Goal: Task Accomplishment & Management: Use online tool/utility

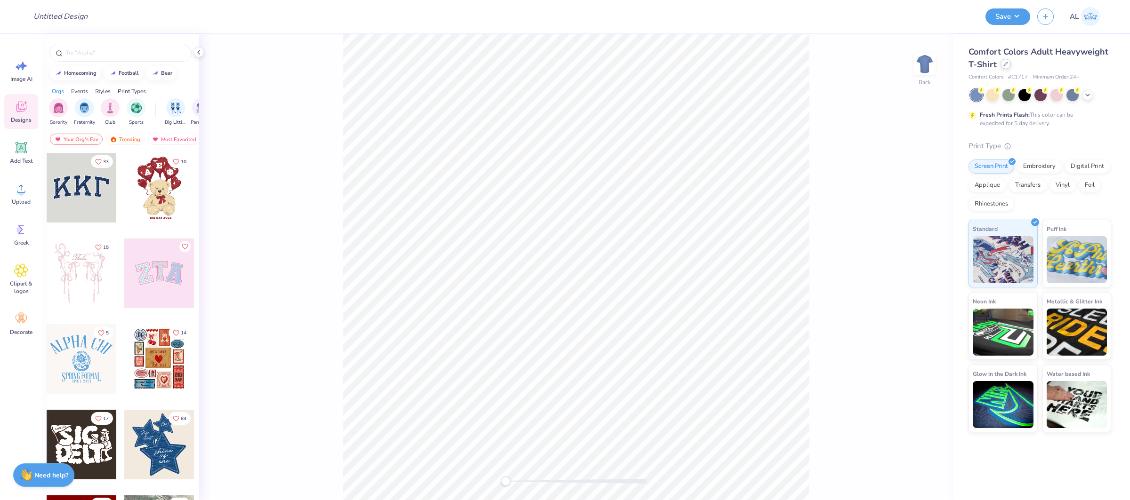
click at [1005, 61] on div at bounding box center [1005, 64] width 10 height 10
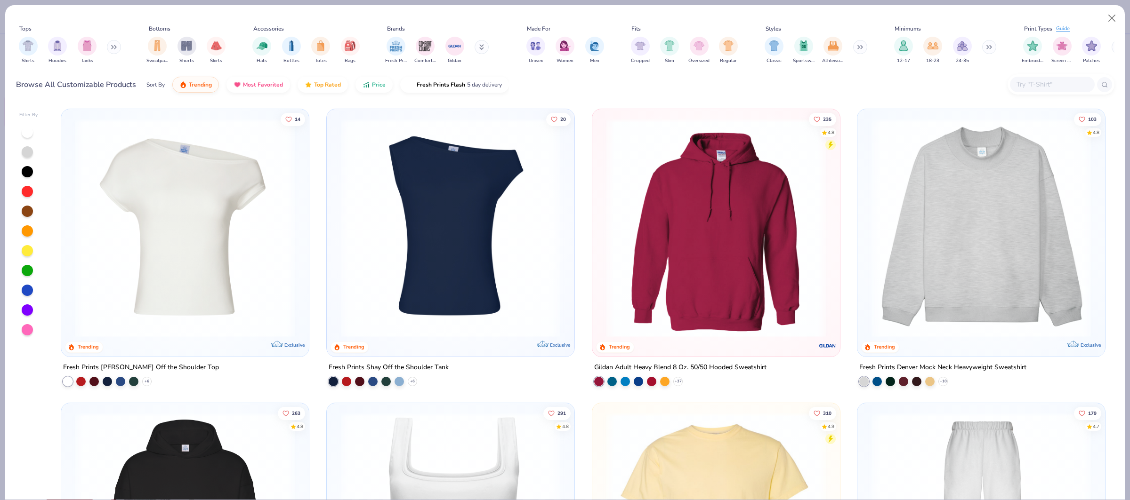
click at [178, 190] on img at bounding box center [185, 228] width 229 height 219
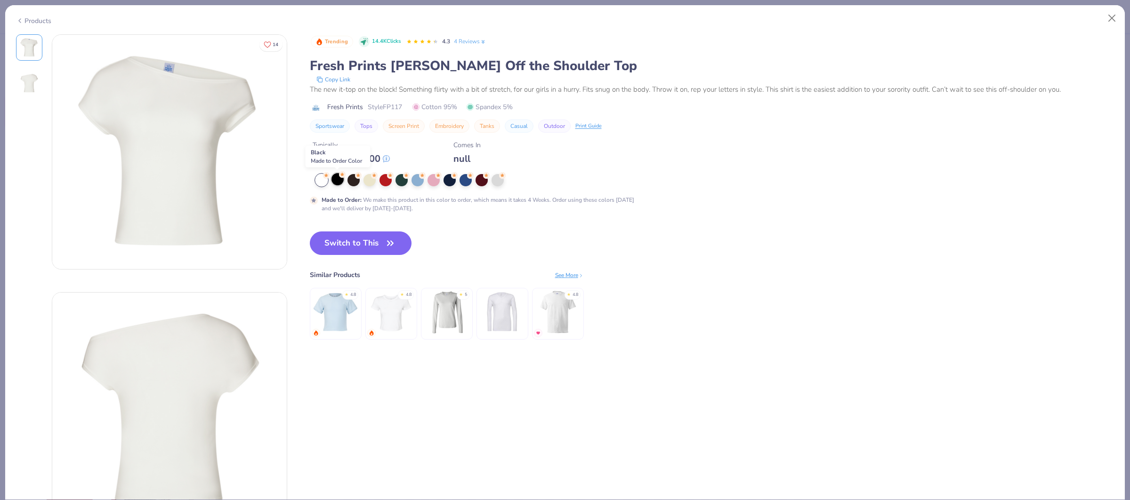
click at [337, 183] on div at bounding box center [337, 179] width 12 height 12
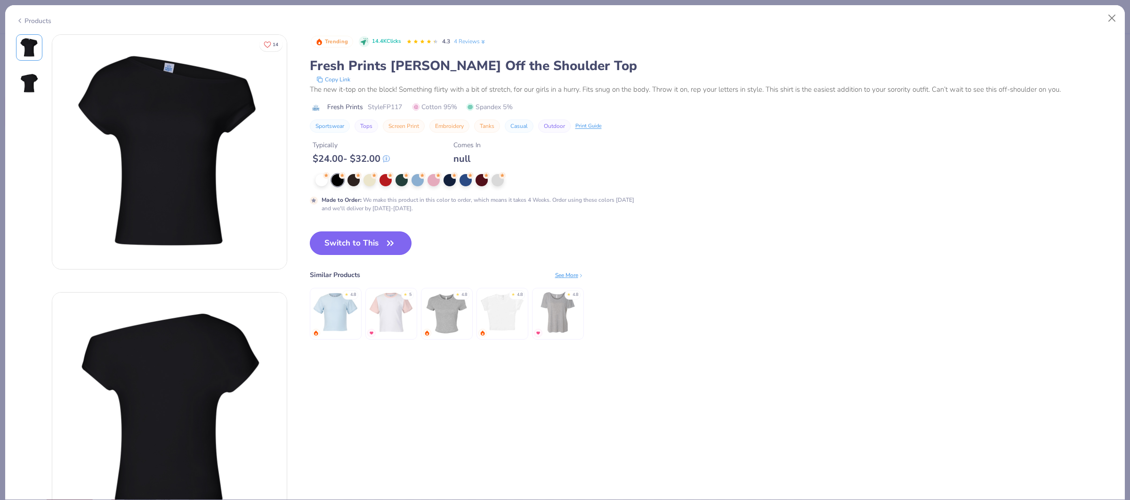
click at [376, 240] on button "Switch to This" at bounding box center [361, 244] width 102 height 24
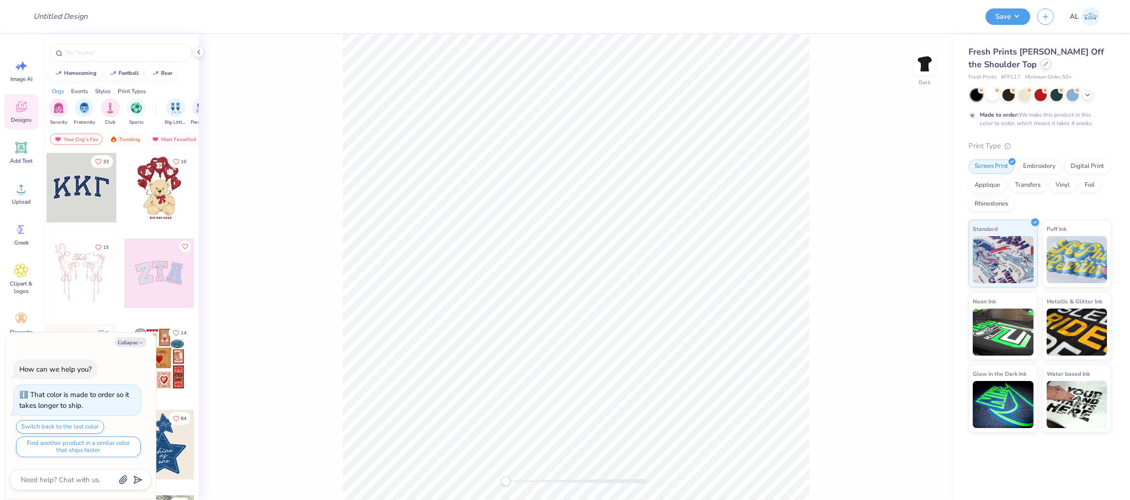
click at [1043, 65] on icon at bounding box center [1045, 64] width 5 height 5
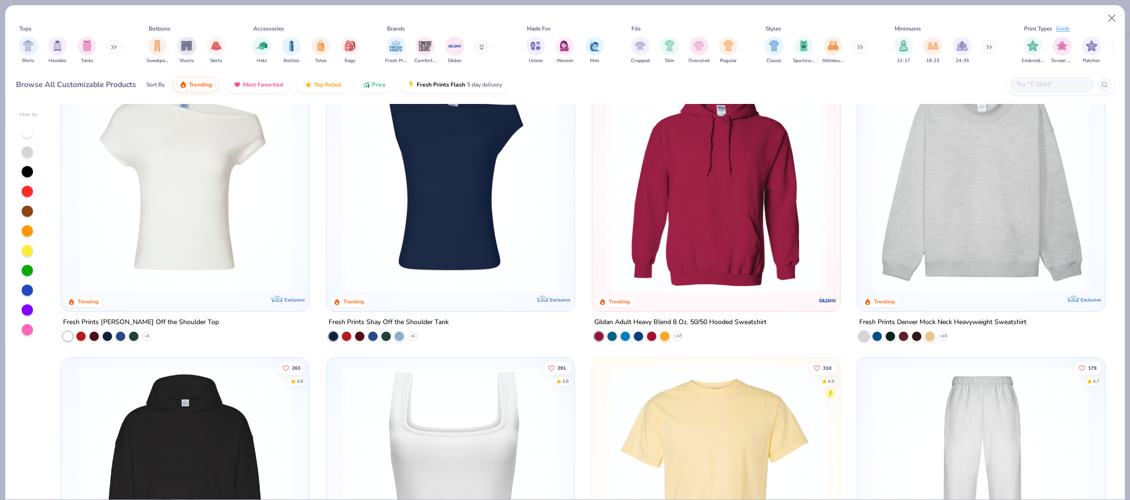
click at [201, 212] on div "14 Trending Exclusive Fresh Prints Chloe Off the Shoulder Top + 6 20 Trending E…" at bounding box center [583, 302] width 1062 height 396
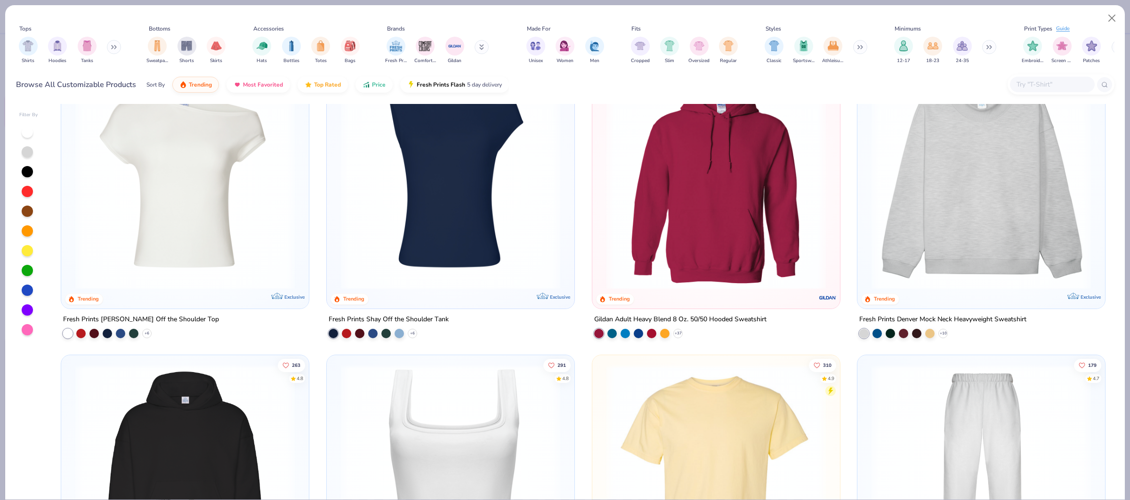
click at [218, 208] on img at bounding box center [185, 180] width 229 height 219
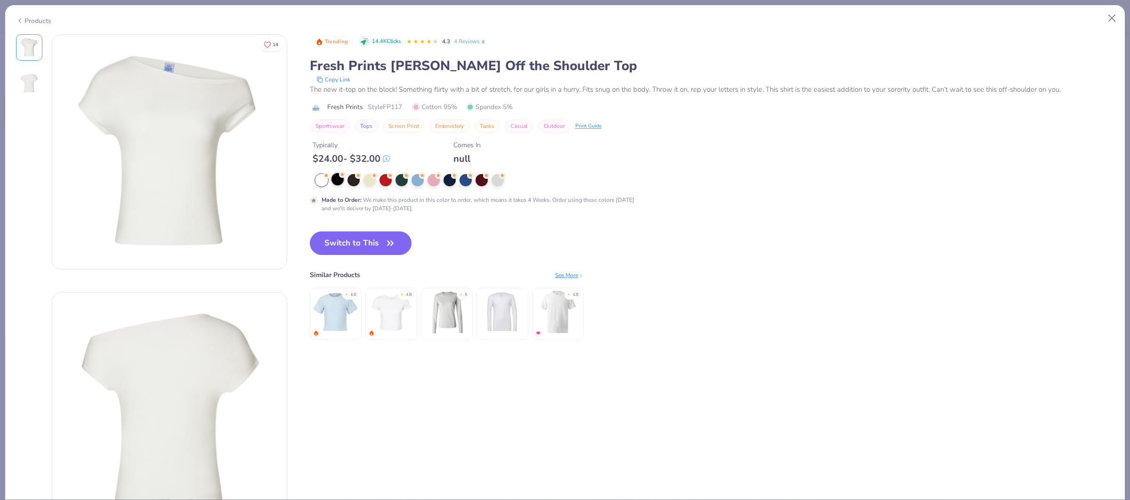
click at [337, 184] on div at bounding box center [337, 179] width 12 height 12
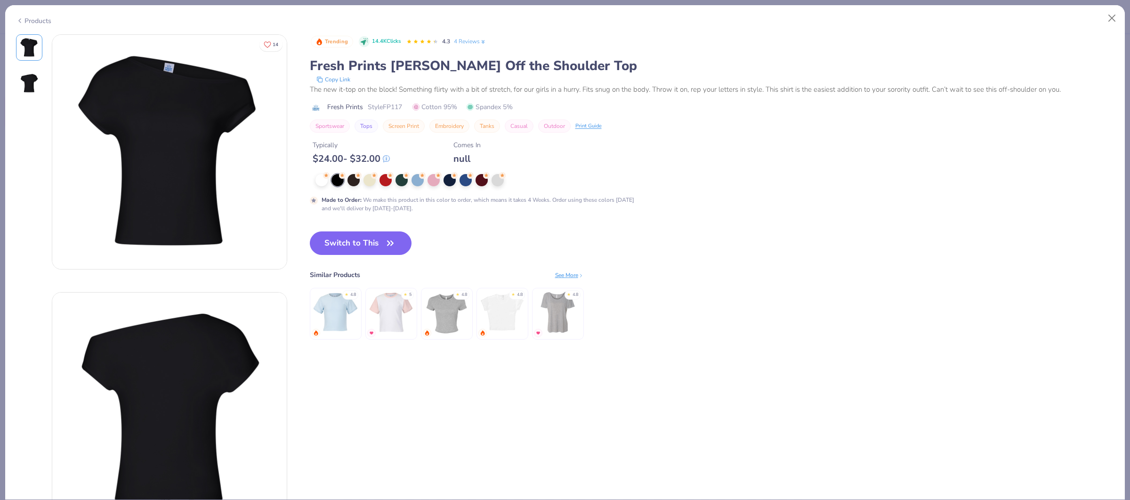
drag, startPoint x: 344, startPoint y: 239, endPoint x: 1041, endPoint y: 121, distance: 706.5
click at [344, 239] on button "Switch to This" at bounding box center [361, 244] width 102 height 24
type textarea "x"
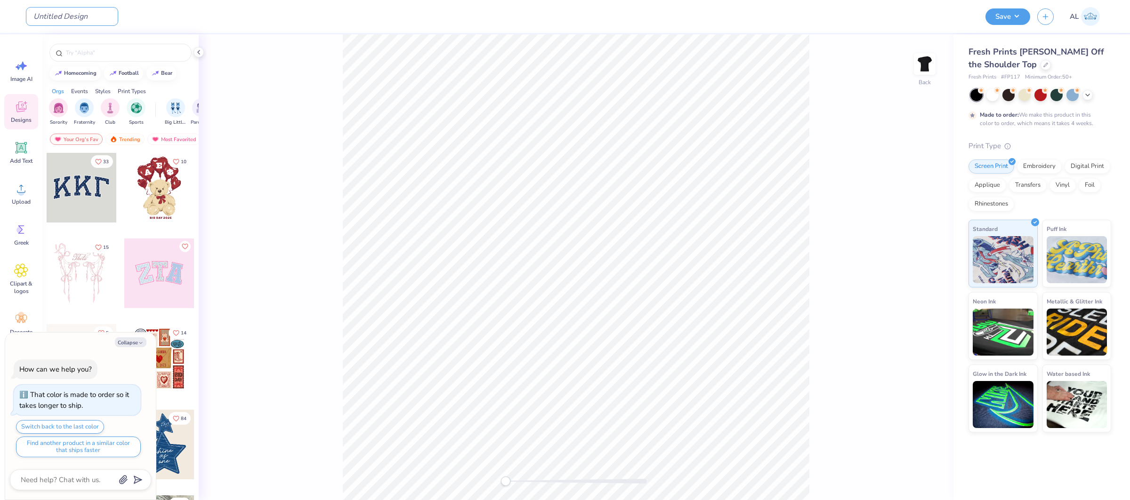
drag, startPoint x: 86, startPoint y: 19, endPoint x: 139, endPoint y: 22, distance: 53.3
click at [86, 19] on input "Design Title" at bounding box center [72, 16] width 92 height 19
paste input "FPS240636"
type input "FPS240636"
type textarea "x"
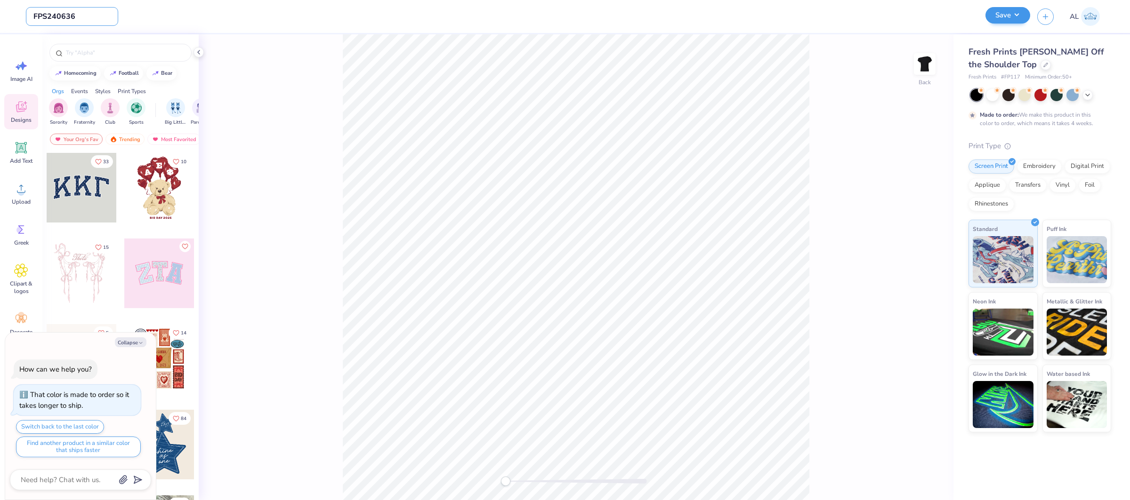
type input "FPS240636"
click at [1007, 17] on button "Save" at bounding box center [1007, 15] width 45 height 16
type textarea "x"
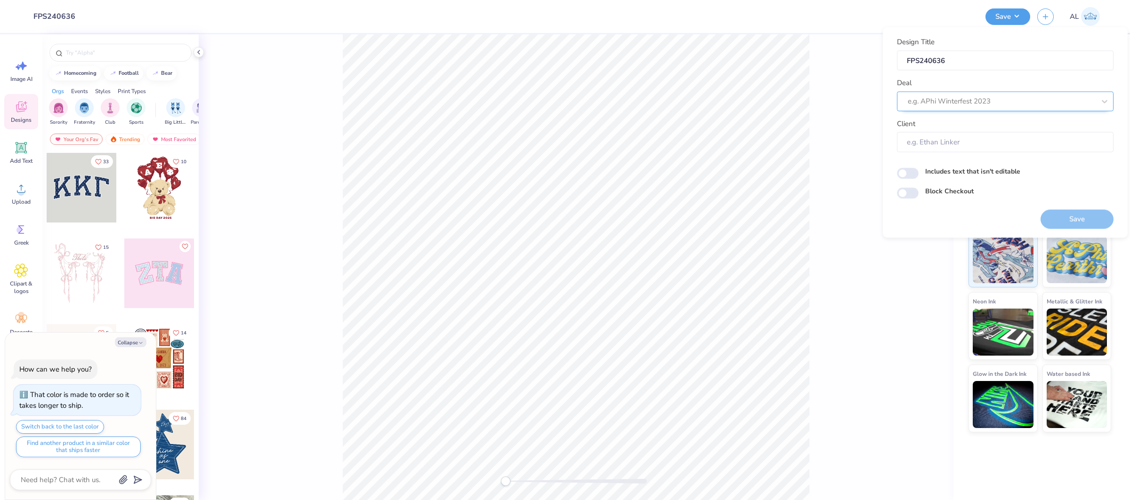
click at [1001, 94] on div "e.g. APhi Winterfest 2023" at bounding box center [1001, 101] width 189 height 15
click at [978, 123] on div "Design Tool Gallery" at bounding box center [1005, 127] width 209 height 16
type input "design tool gallery"
type textarea "x"
type input "Design Tool Gallery User"
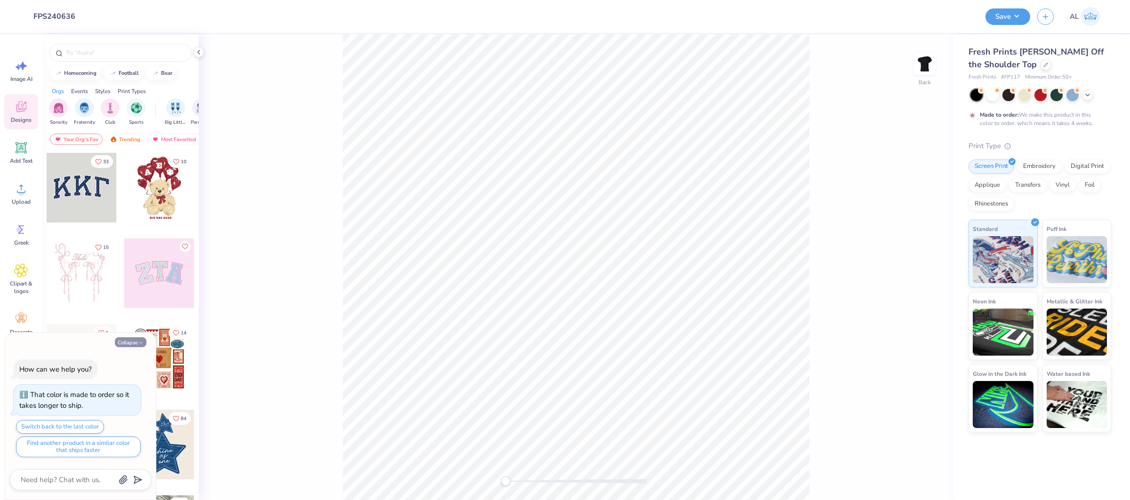
click at [132, 342] on button "Collapse" at bounding box center [131, 343] width 32 height 10
type textarea "x"
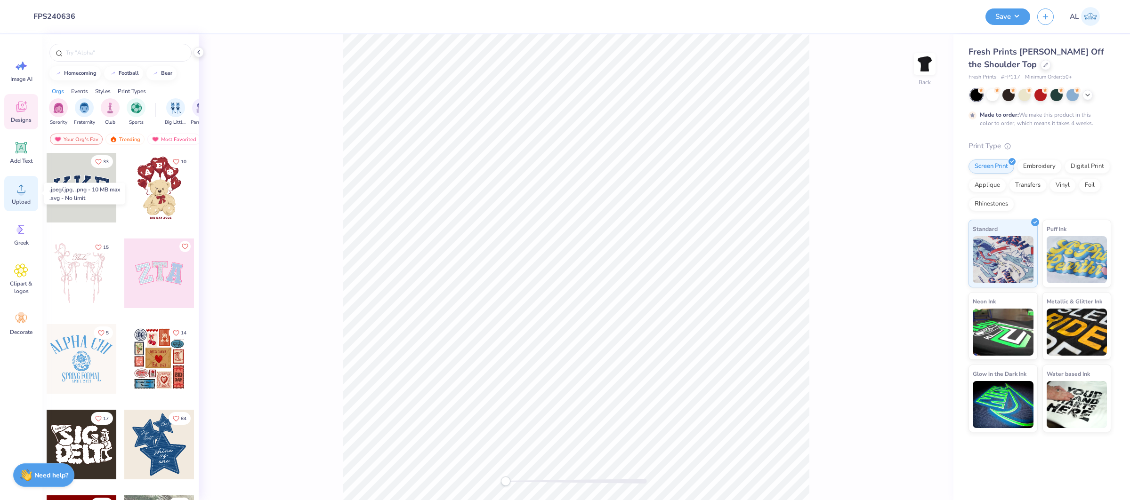
click at [29, 195] on div "Upload" at bounding box center [21, 193] width 34 height 35
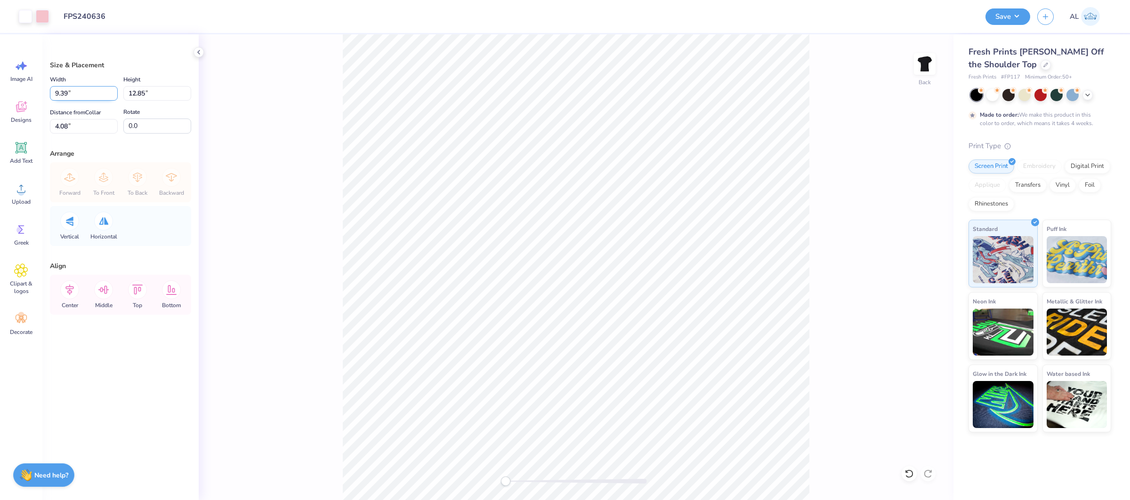
click at [72, 93] on input "9.39" at bounding box center [84, 93] width 68 height 15
click at [140, 90] on input "12.85" at bounding box center [157, 93] width 68 height 15
type input "10"
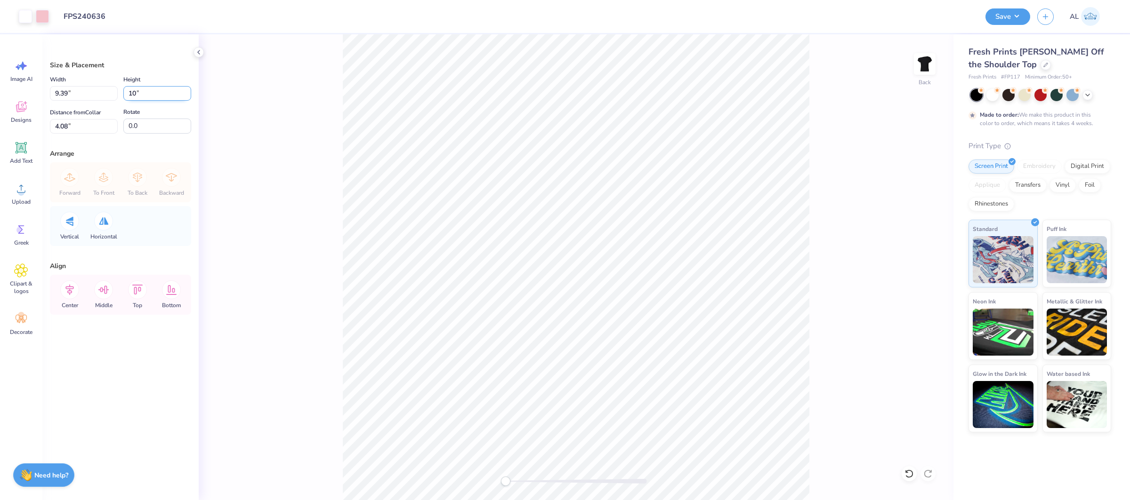
type input "7.31"
type input "10.00"
type input "5.50"
click at [132, 290] on icon at bounding box center [137, 290] width 19 height 19
drag, startPoint x: 69, startPoint y: 129, endPoint x: 139, endPoint y: 118, distance: 71.4
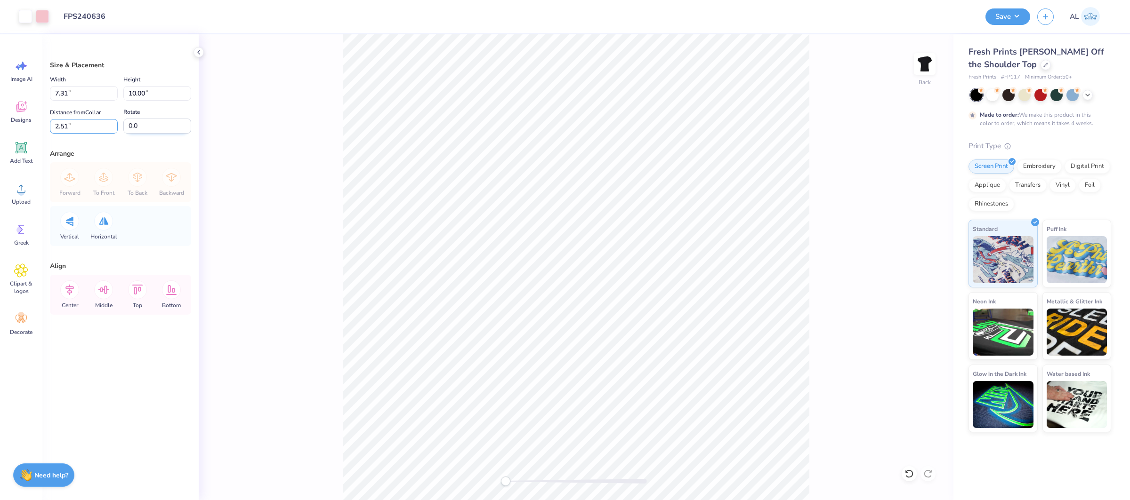
click at [69, 129] on input "2.51" at bounding box center [84, 126] width 68 height 15
type input "2.5"
click at [72, 292] on icon at bounding box center [69, 290] width 19 height 19
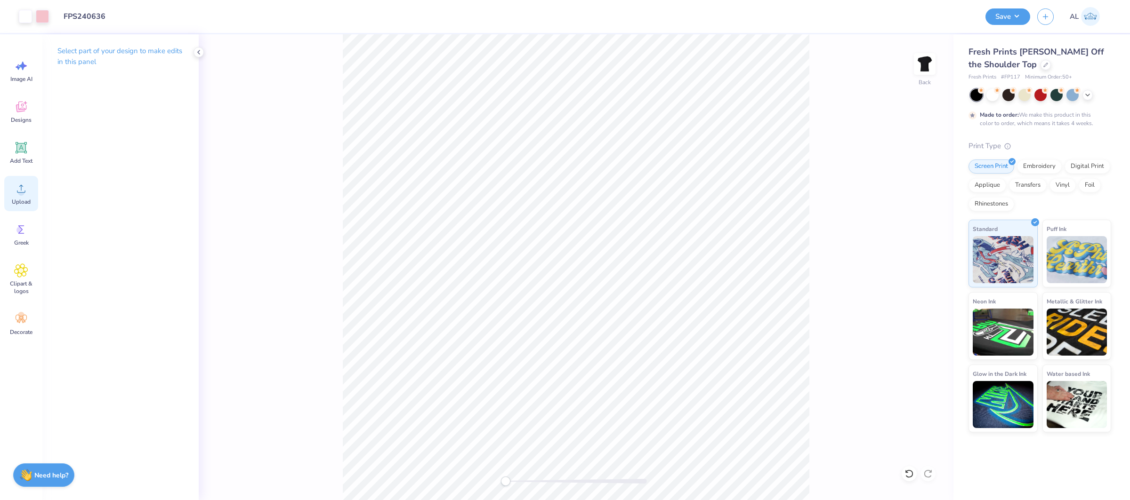
click at [22, 187] on icon at bounding box center [21, 189] width 14 height 14
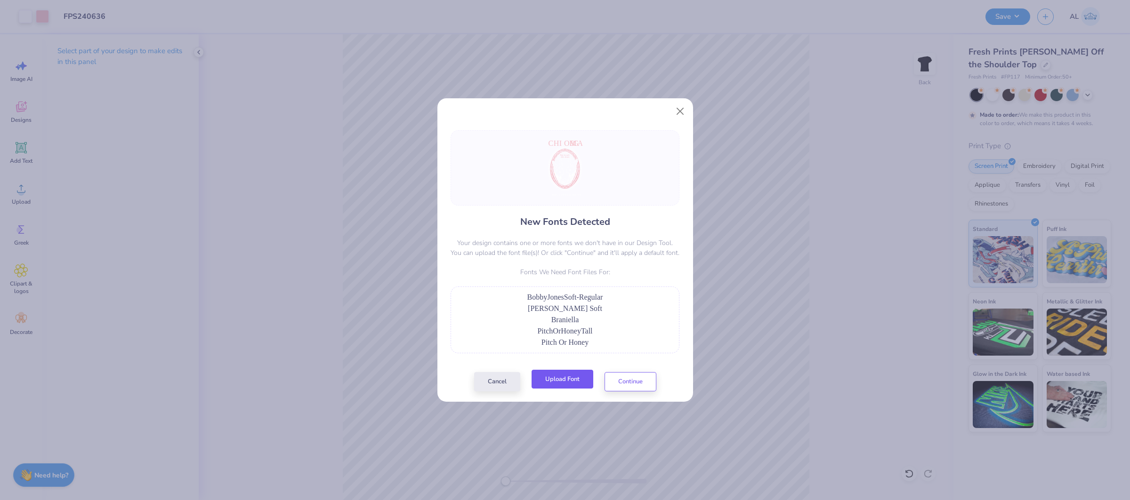
click at [571, 378] on button "Upload Font" at bounding box center [562, 379] width 62 height 19
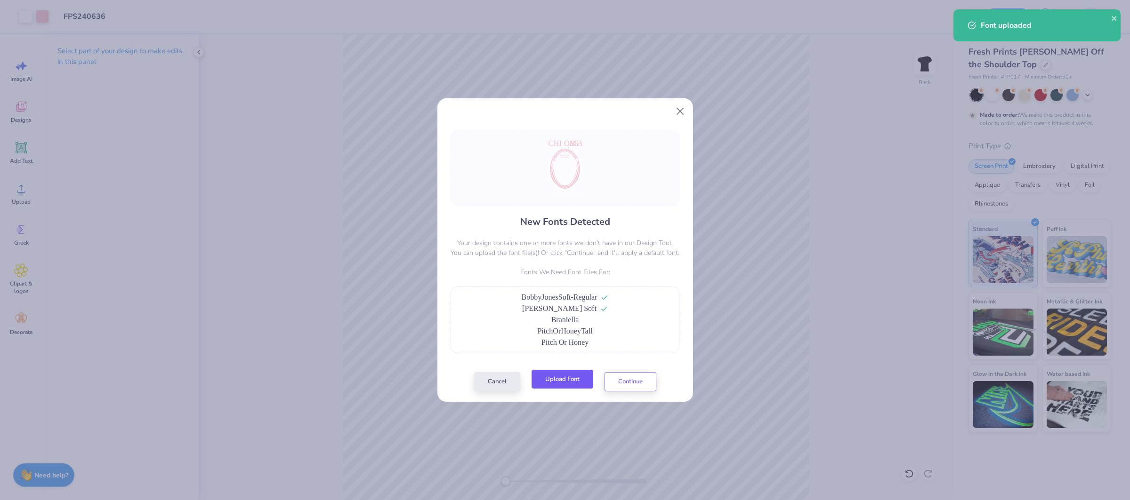
click at [584, 375] on button "Upload Font" at bounding box center [562, 379] width 62 height 19
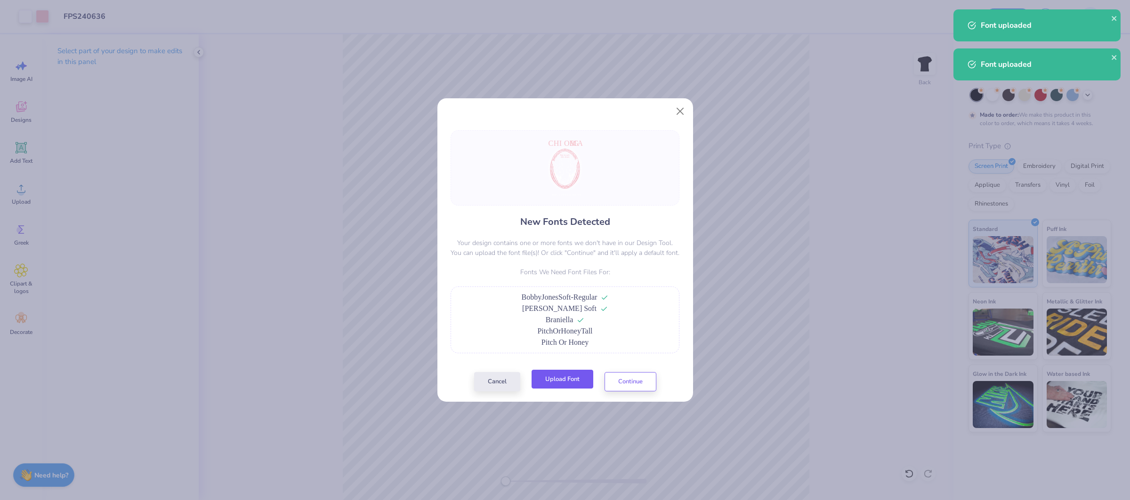
click at [577, 377] on button "Upload Font" at bounding box center [562, 379] width 62 height 19
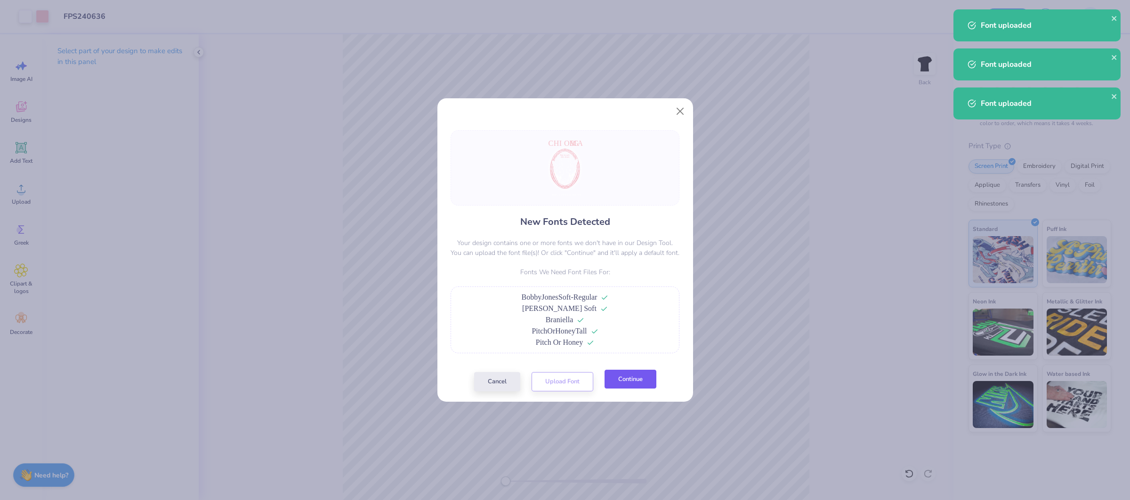
click at [621, 386] on button "Continue" at bounding box center [630, 379] width 52 height 19
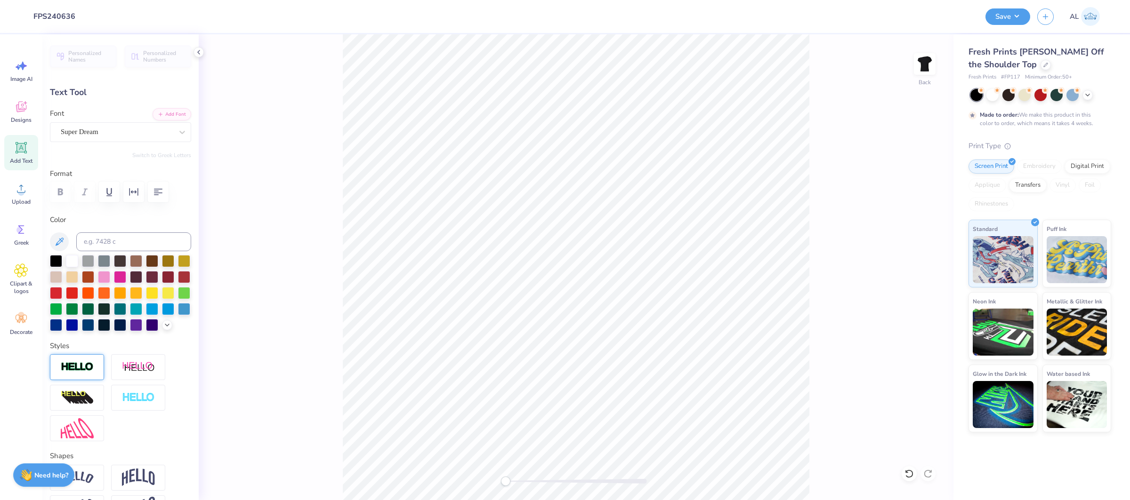
click at [94, 367] on div at bounding box center [77, 367] width 54 height 26
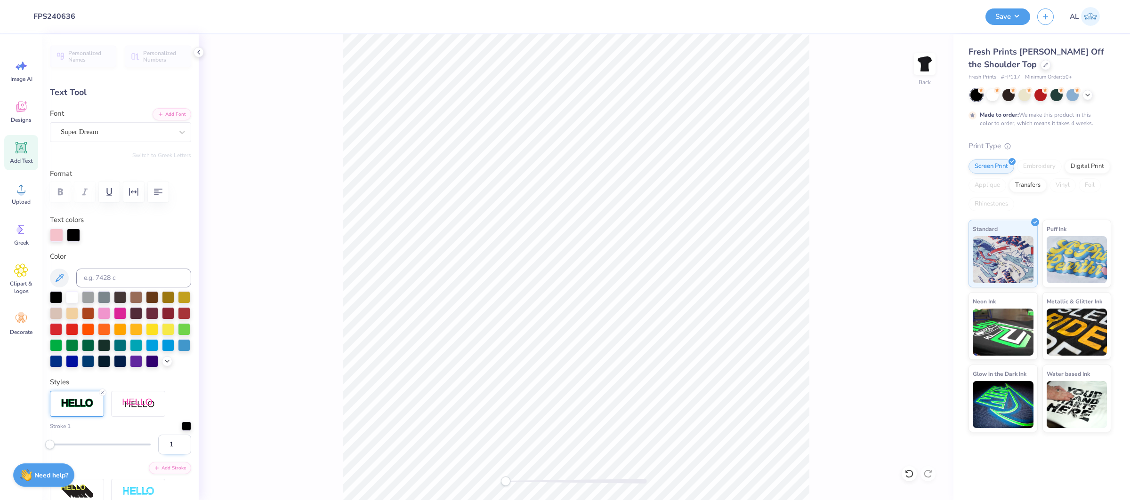
drag, startPoint x: 174, startPoint y: 443, endPoint x: 167, endPoint y: 442, distance: 7.3
click at [165, 444] on input "1" at bounding box center [174, 445] width 33 height 20
type input "2"
click at [186, 428] on div at bounding box center [186, 425] width 9 height 9
click at [72, 460] on div at bounding box center [67, 461] width 9 height 9
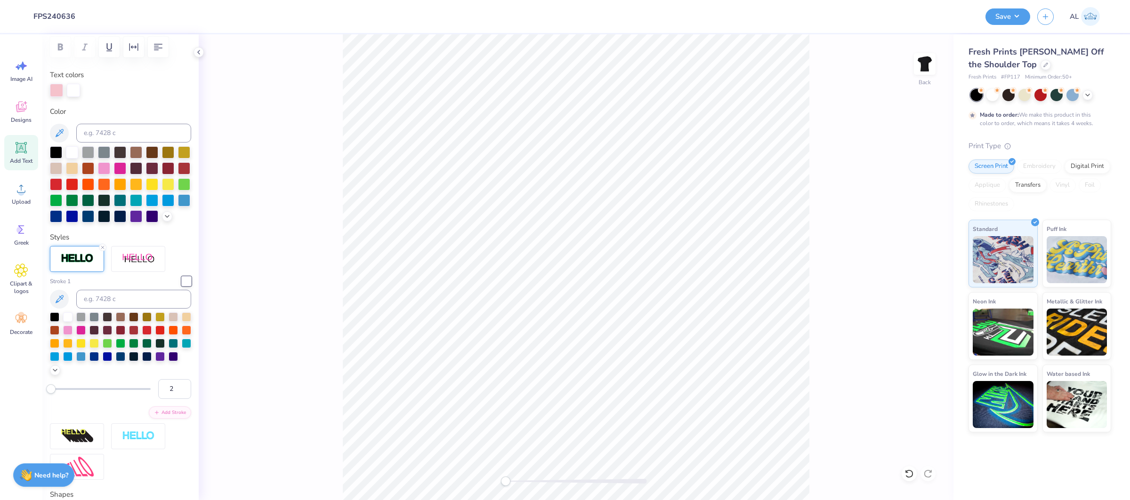
scroll to position [153, 0]
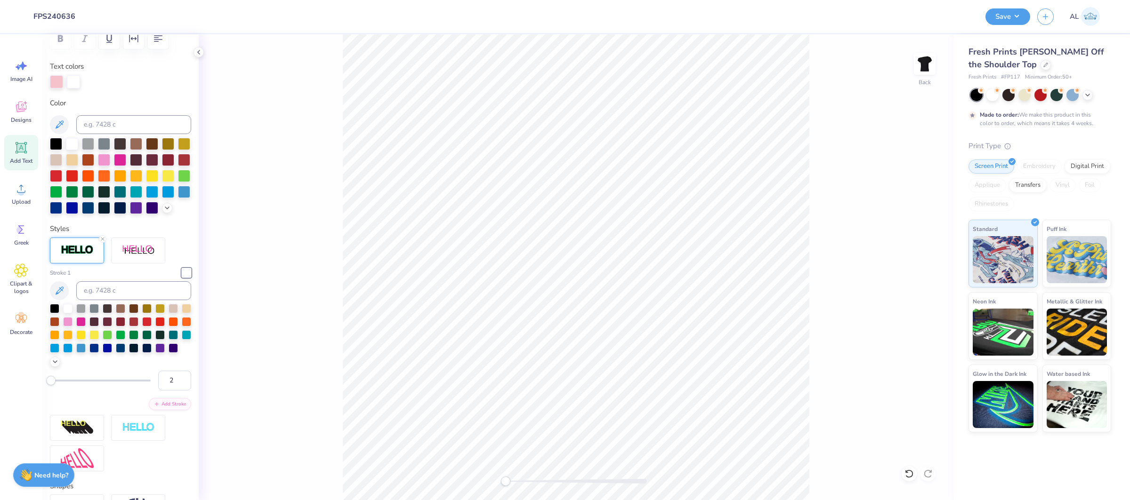
click at [320, 287] on div "Back" at bounding box center [576, 267] width 755 height 466
type input "13.19"
type input "1.89"
type input "1.11"
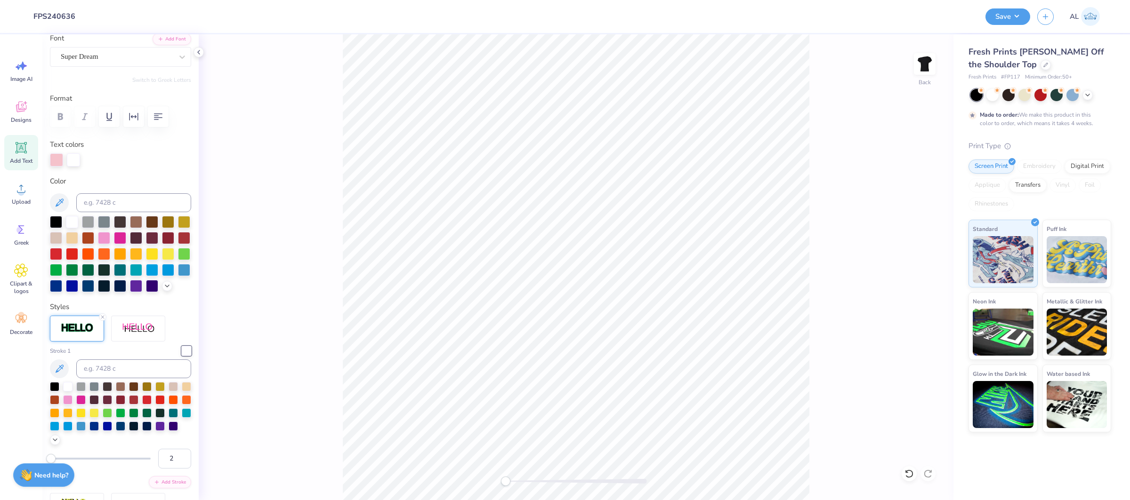
scroll to position [14, 0]
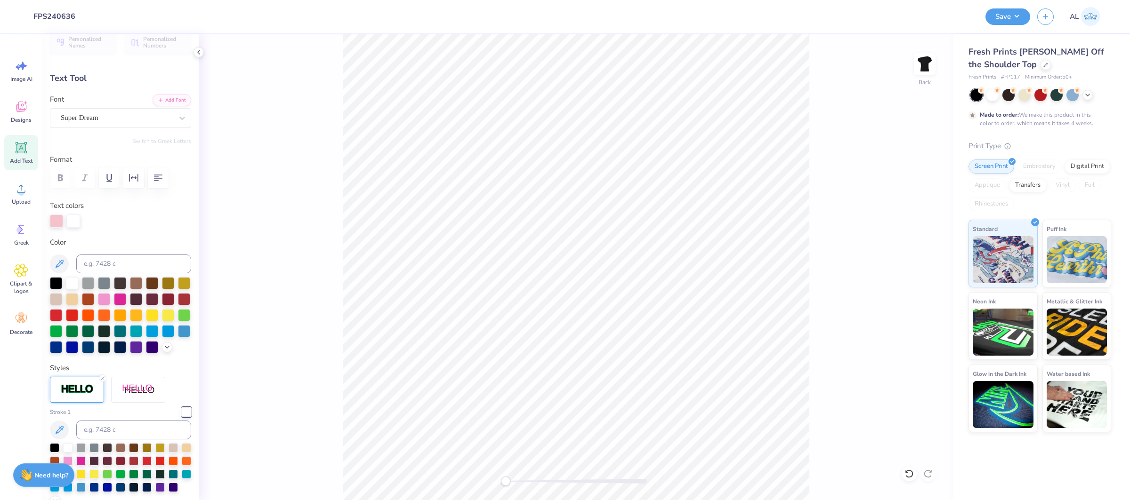
click at [117, 135] on div "Personalized Names Personalized Numbers Text Tool Add Font Font Super Dream Swi…" at bounding box center [120, 267] width 156 height 466
click at [120, 117] on div "Super Dream" at bounding box center [117, 118] width 114 height 15
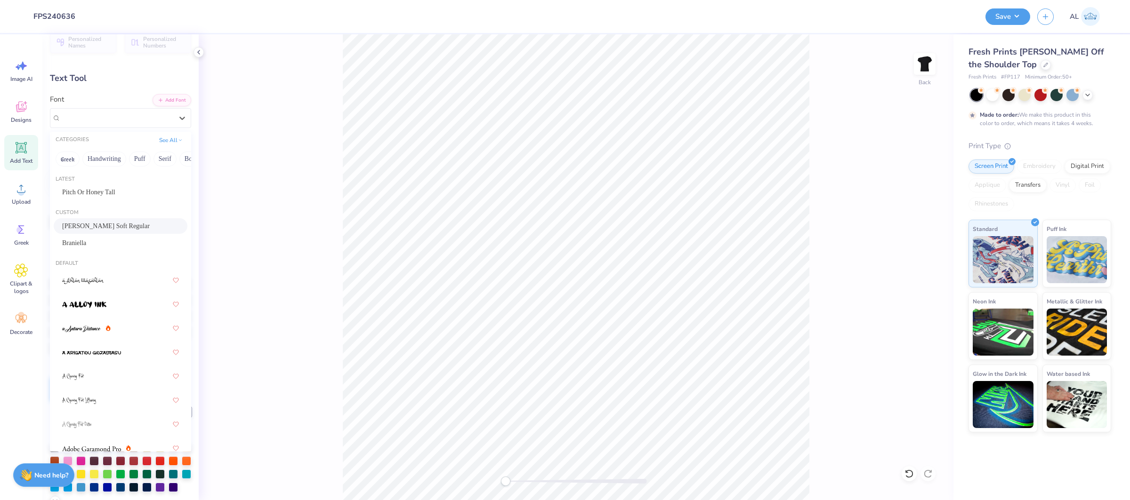
click at [104, 226] on span "Bobby Jones Soft Regular" at bounding box center [106, 226] width 88 height 10
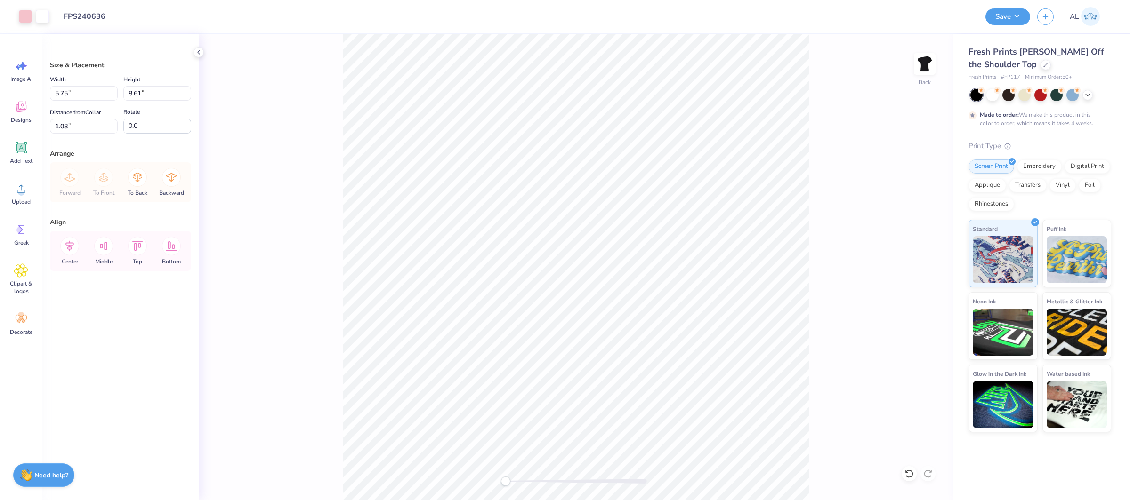
type input "5.75"
type input "8.61"
type input "8.05"
click at [137, 89] on input "8.61" at bounding box center [157, 93] width 68 height 15
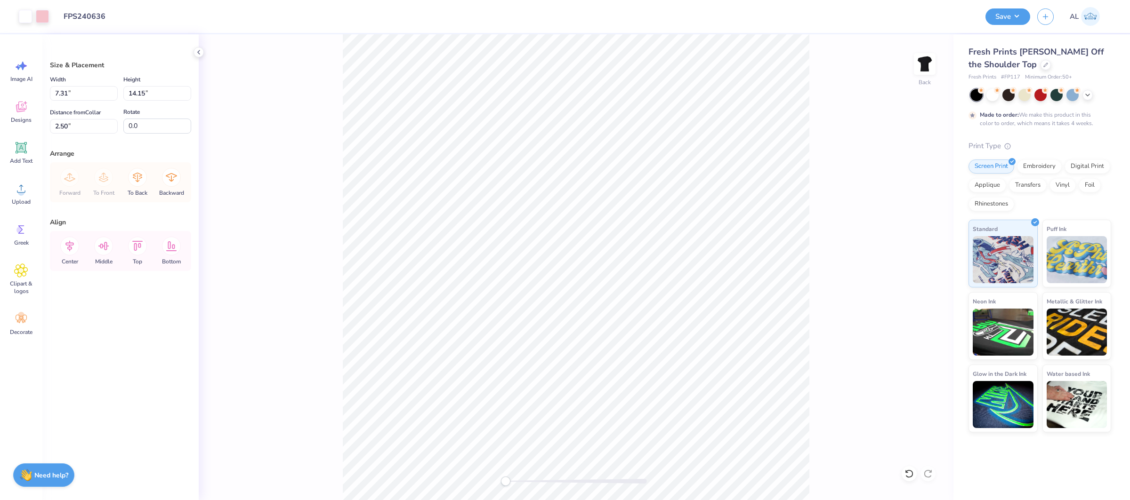
type input "5.75"
type input "8.61"
type input "9.08"
drag, startPoint x: 64, startPoint y: 83, endPoint x: 62, endPoint y: 89, distance: 5.7
click at [64, 83] on label "Width" at bounding box center [58, 79] width 16 height 11
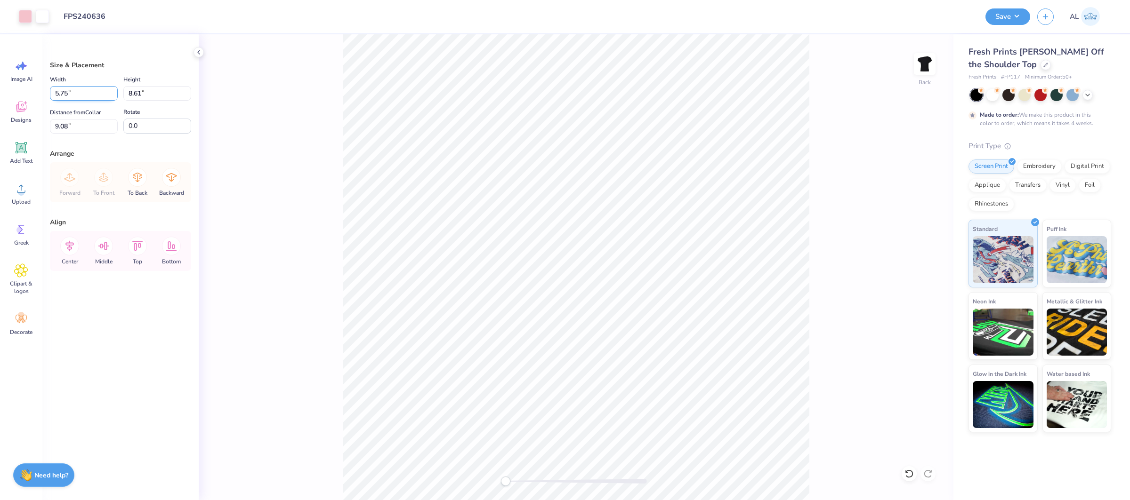
click at [64, 86] on input "5.75" at bounding box center [84, 93] width 68 height 15
click at [62, 89] on input "5.75" at bounding box center [84, 93] width 68 height 15
type input "7.31"
type input "10.95"
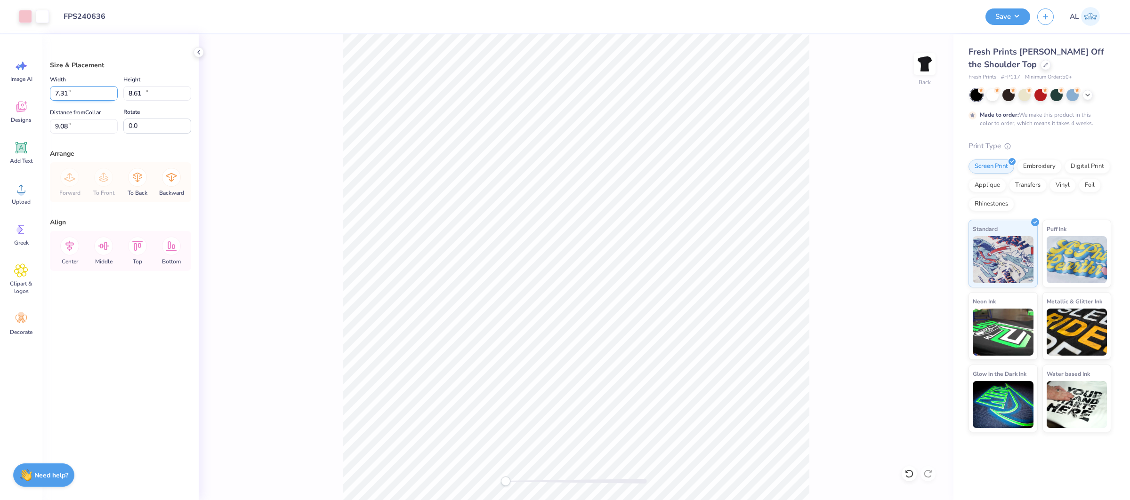
type input "7.91"
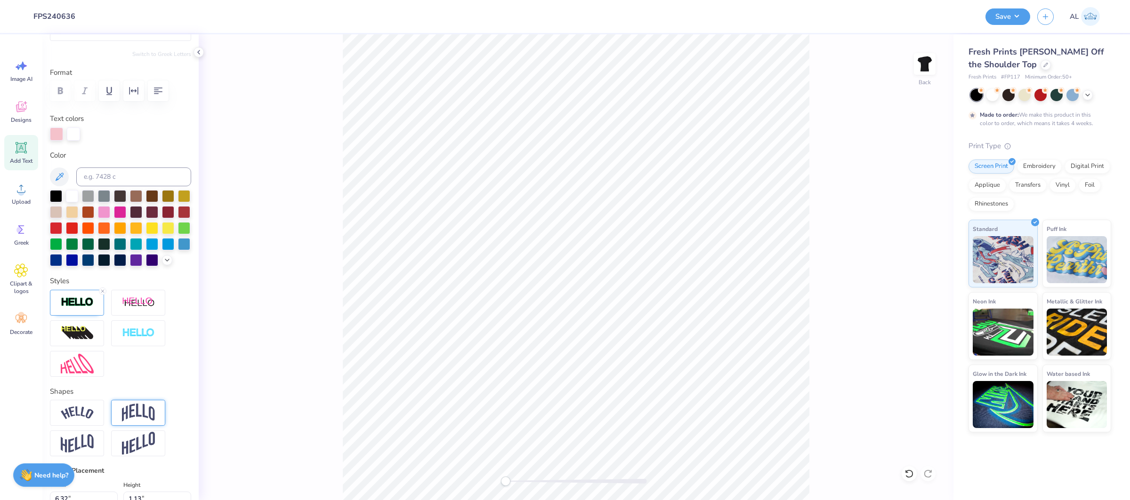
scroll to position [267, 0]
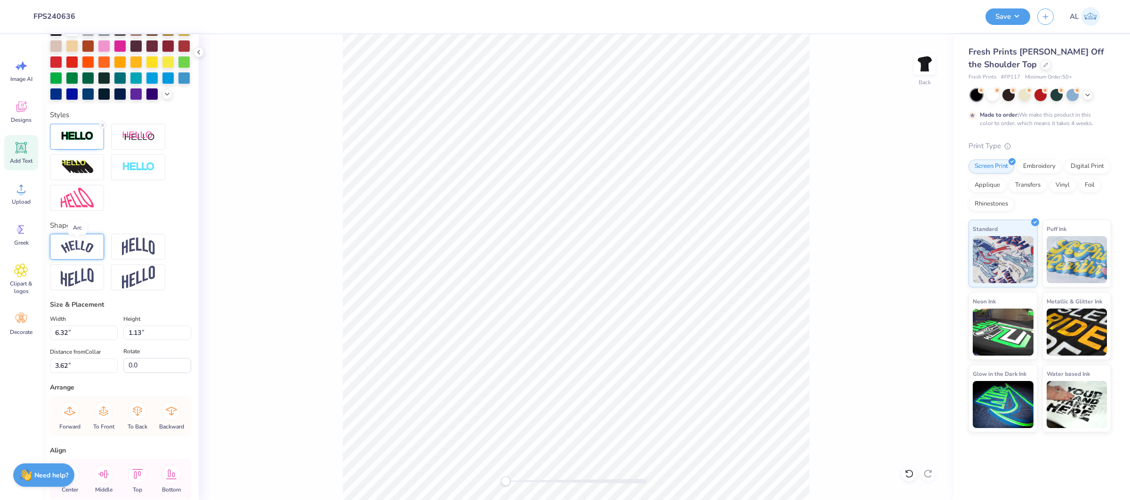
click at [83, 245] on img at bounding box center [77, 247] width 33 height 13
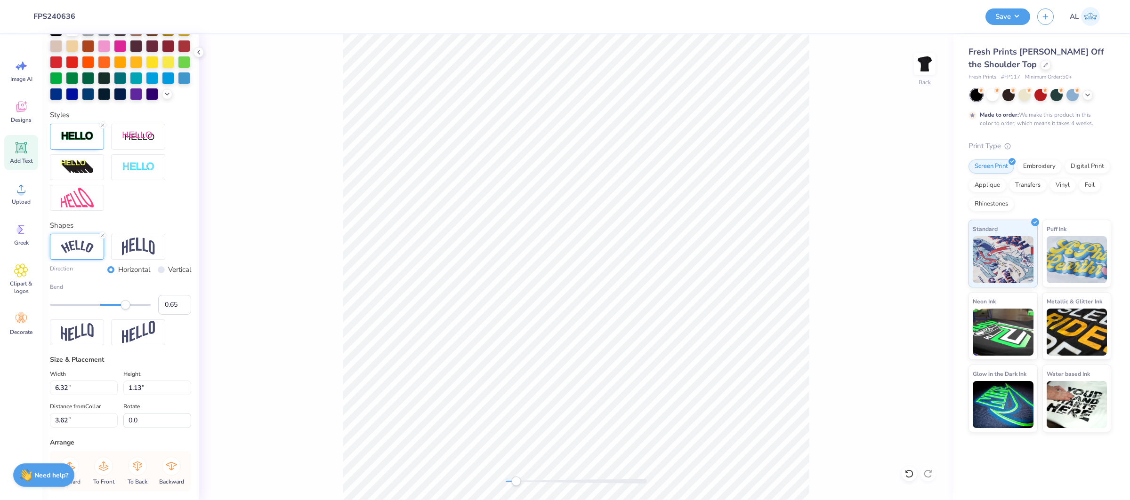
type input "0.67"
click at [134, 306] on div "Accessibility label" at bounding box center [133, 304] width 9 height 9
type input "0.73"
click at [137, 306] on div "Accessibility label" at bounding box center [136, 304] width 9 height 9
type input "7.44"
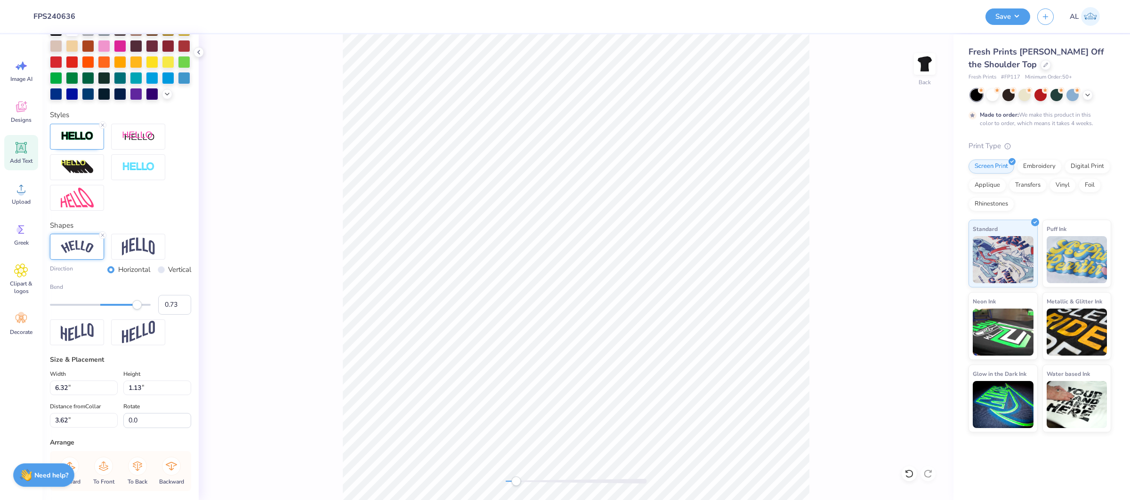
type input "2.79"
type input "2.55"
click at [183, 303] on input "0.74" at bounding box center [174, 305] width 33 height 20
type input "0.75"
click at [183, 303] on input "0.75" at bounding box center [174, 305] width 33 height 20
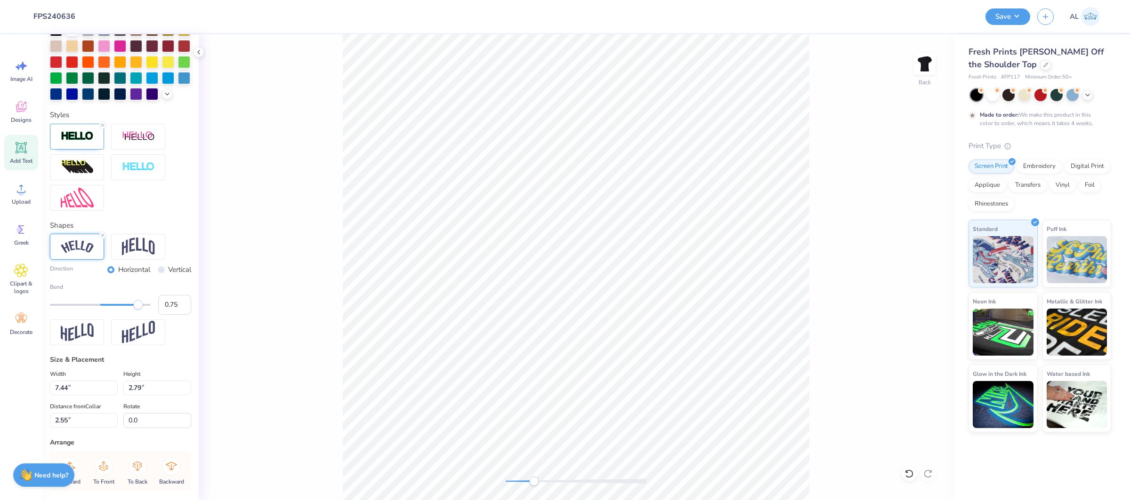
type input "7.42"
type input "2.85"
type input "2.43"
type input "7.45"
type input "2.87"
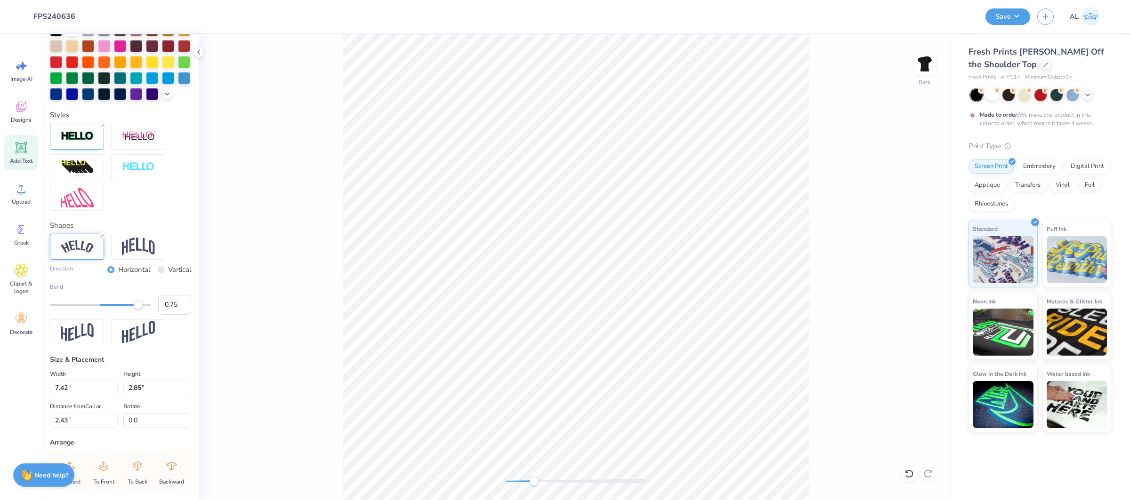
type input "2.45"
type input "0.76"
click at [182, 301] on input "0.76" at bounding box center [174, 305] width 33 height 20
type input "7.46"
type input "2.91"
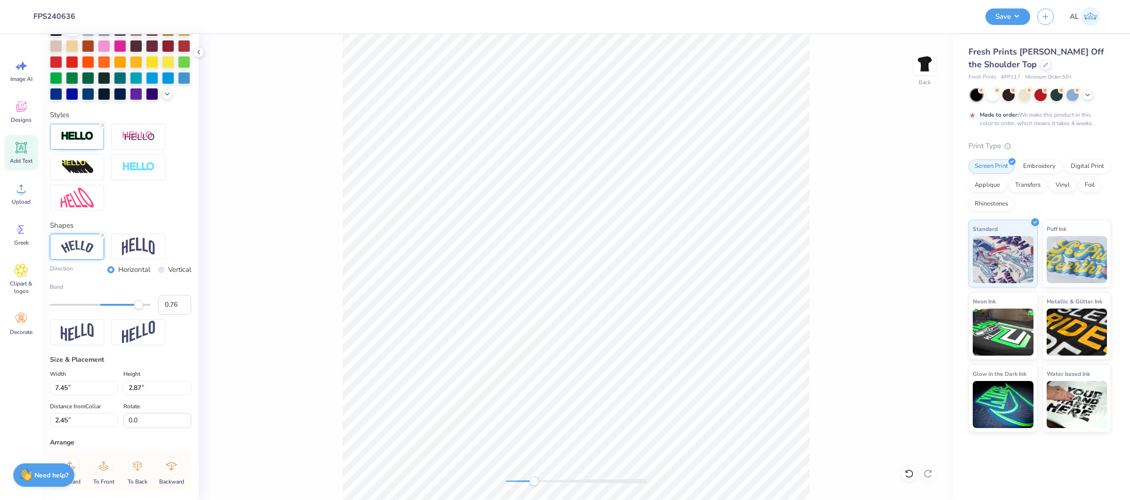
type input "2.44"
type input "7.42"
type input "2.89"
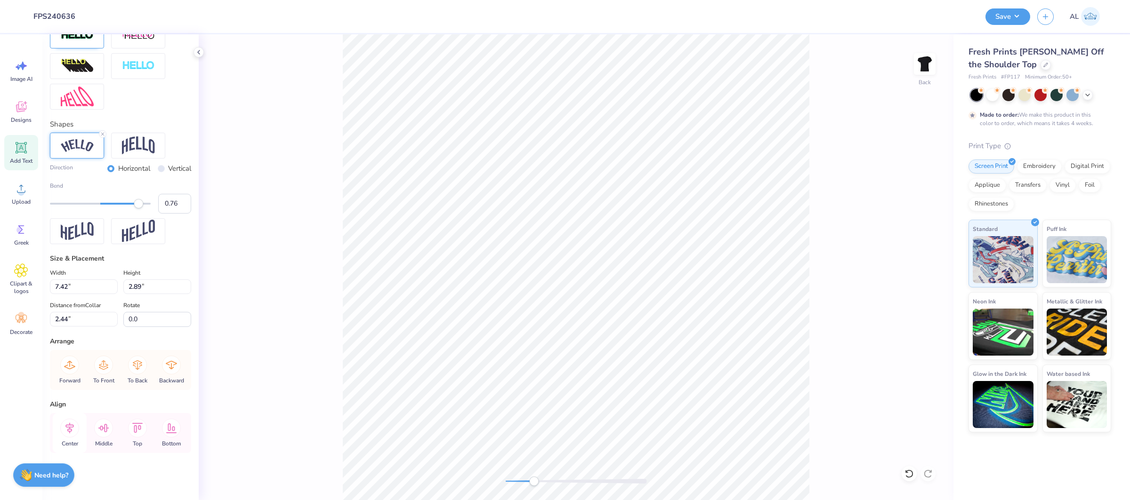
click at [73, 429] on icon at bounding box center [69, 428] width 19 height 19
type input "2.32"
type input "0.28"
type input "10.60"
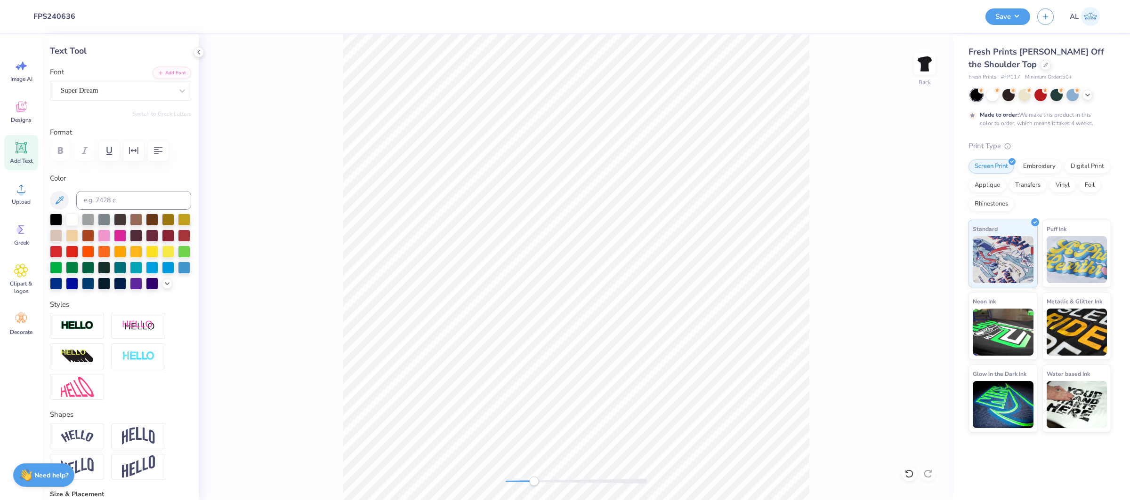
scroll to position [0, 0]
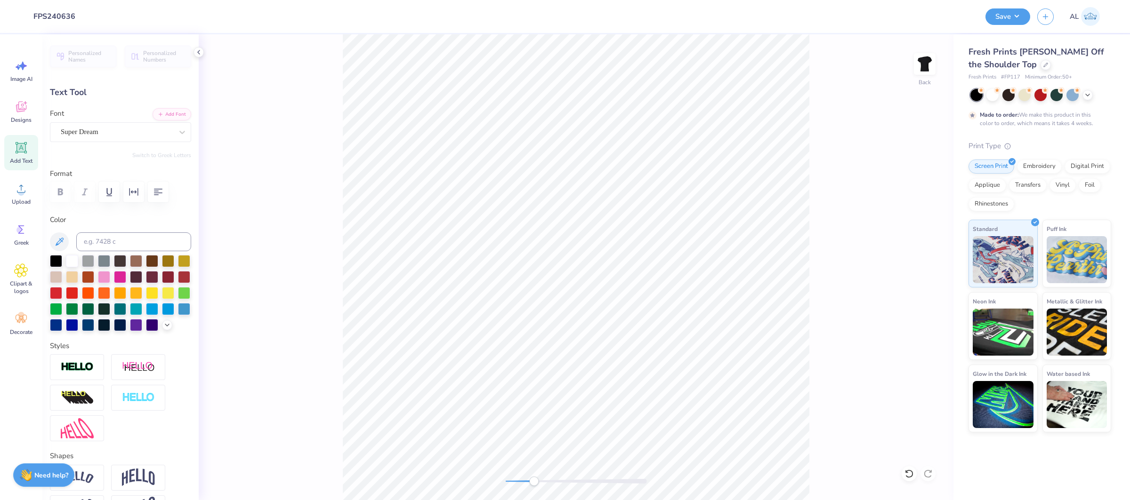
click at [106, 129] on div "Super Dream" at bounding box center [117, 132] width 114 height 15
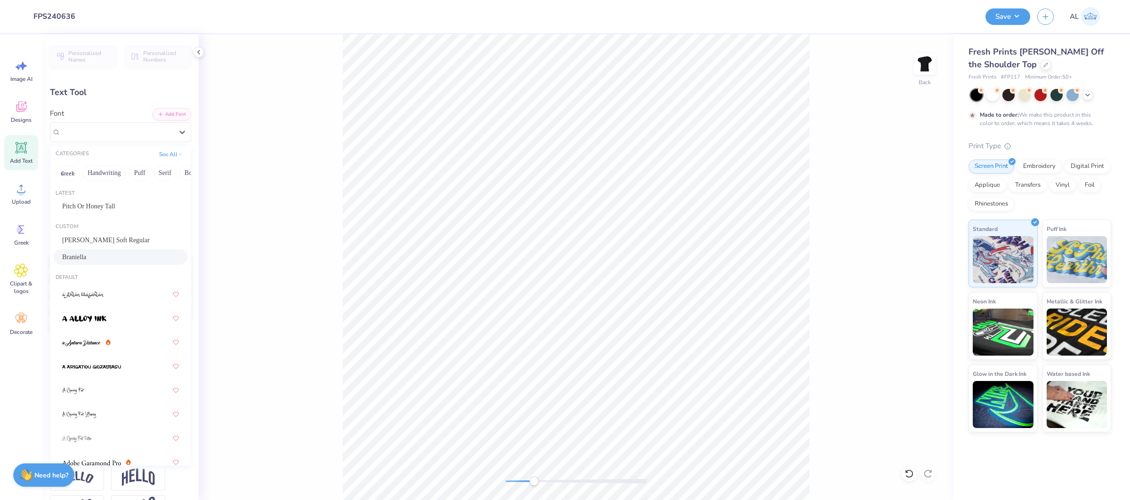
click at [100, 252] on div "Braniella" at bounding box center [120, 257] width 117 height 10
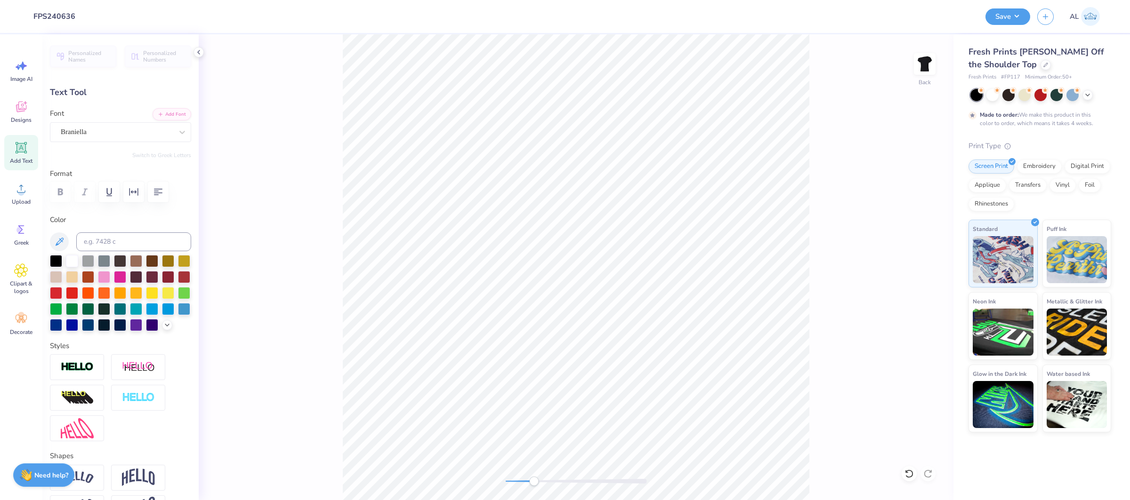
type input "2.18"
type input "0.33"
type input "10.97"
click at [120, 134] on div "Super Dream" at bounding box center [117, 132] width 114 height 15
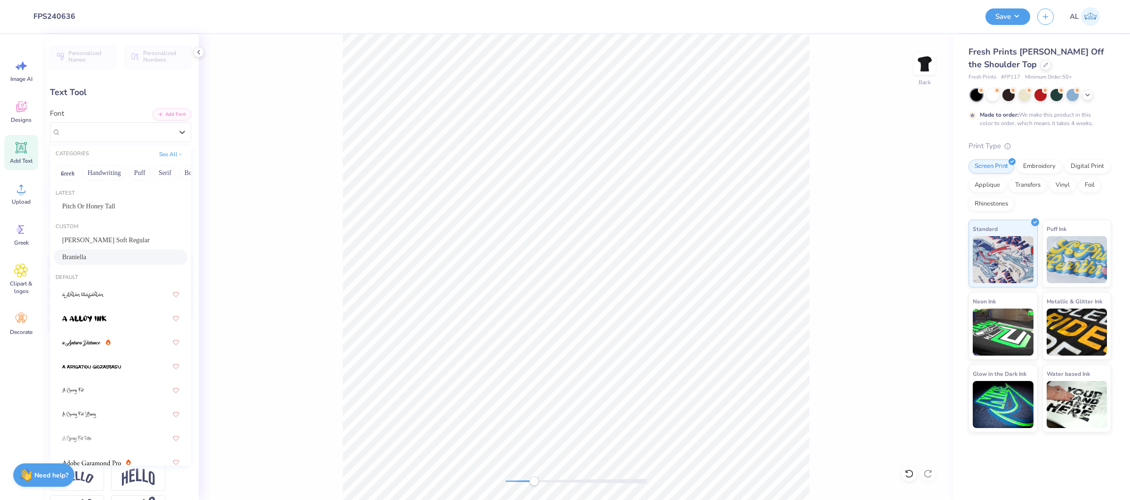
click at [118, 260] on div "Braniella" at bounding box center [120, 257] width 117 height 10
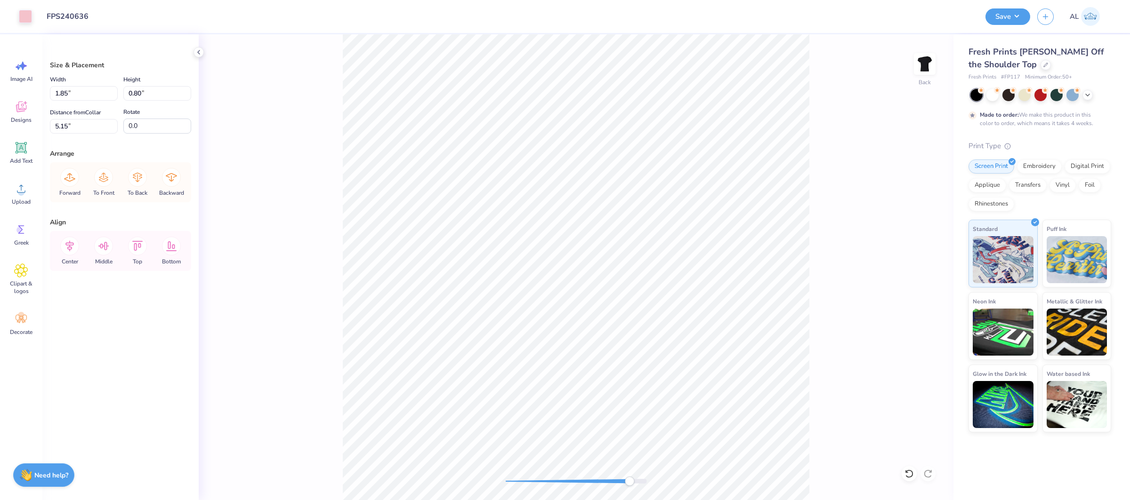
type input "5.13"
type input "1.65"
type input "0.72"
type input "5.14"
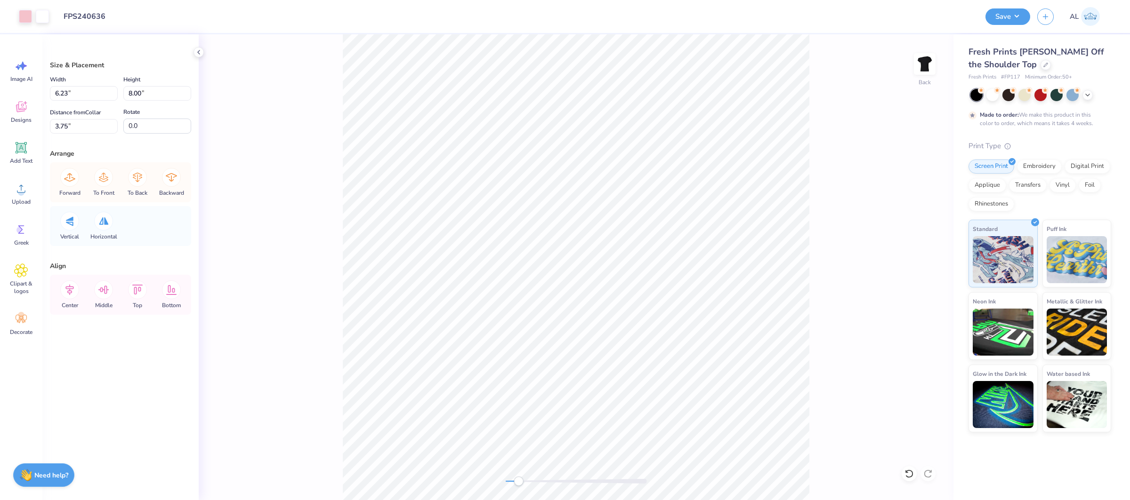
type input "6.23"
type input "8.00"
type input "3.75"
type input "6.25"
type input "8.02"
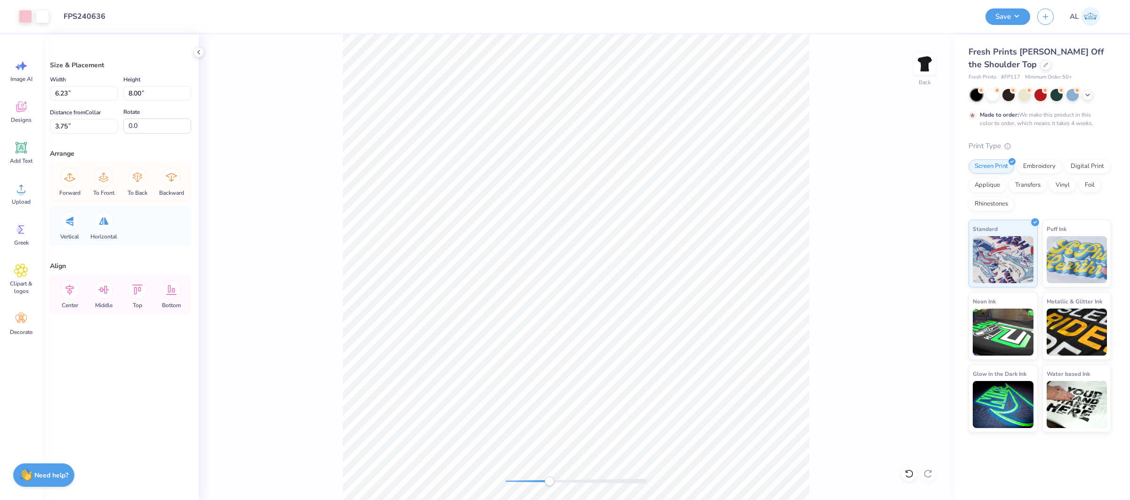
type input "3.73"
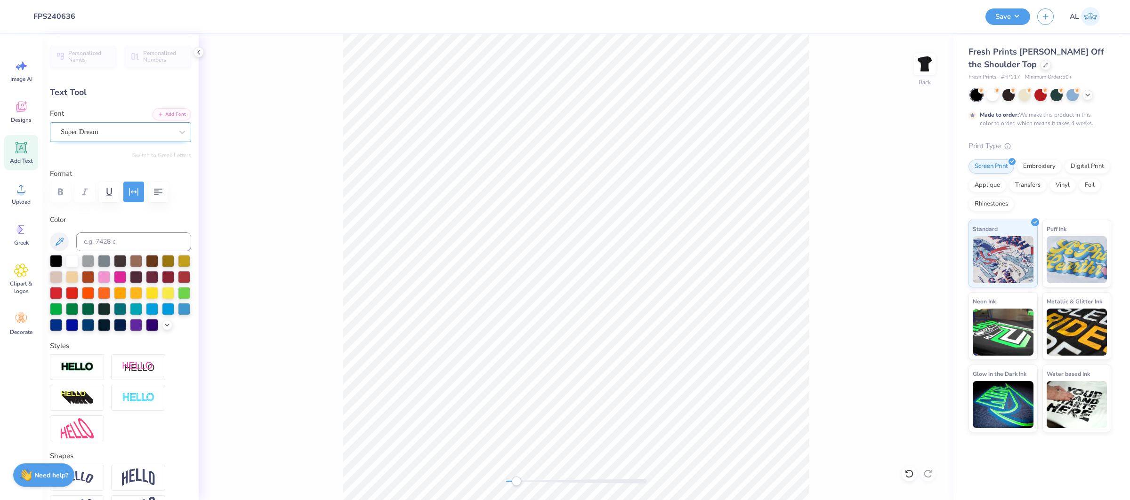
click at [72, 130] on div "Super Dream" at bounding box center [117, 132] width 114 height 15
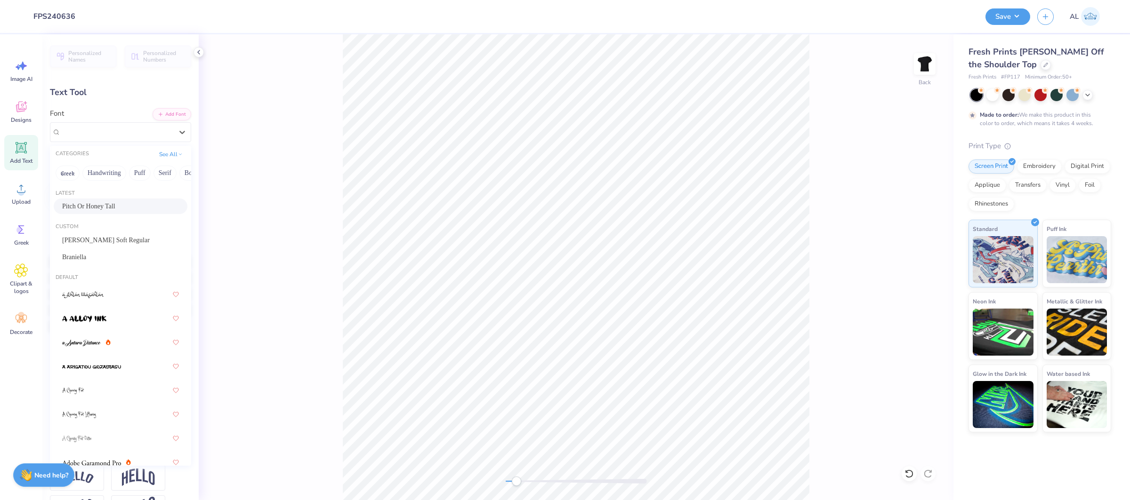
click at [107, 208] on span "Pitch Or Honey Tall" at bounding box center [88, 206] width 53 height 10
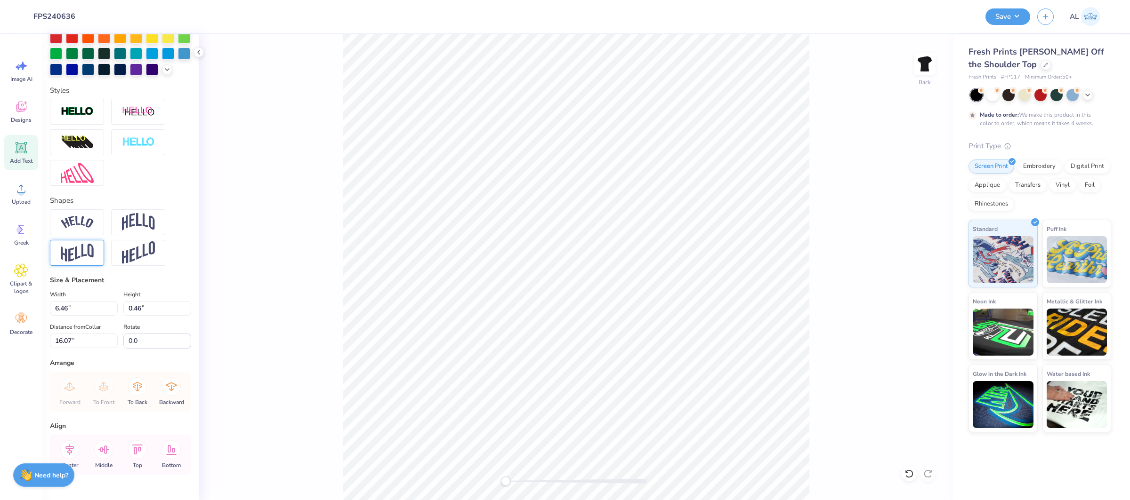
scroll to position [266, 0]
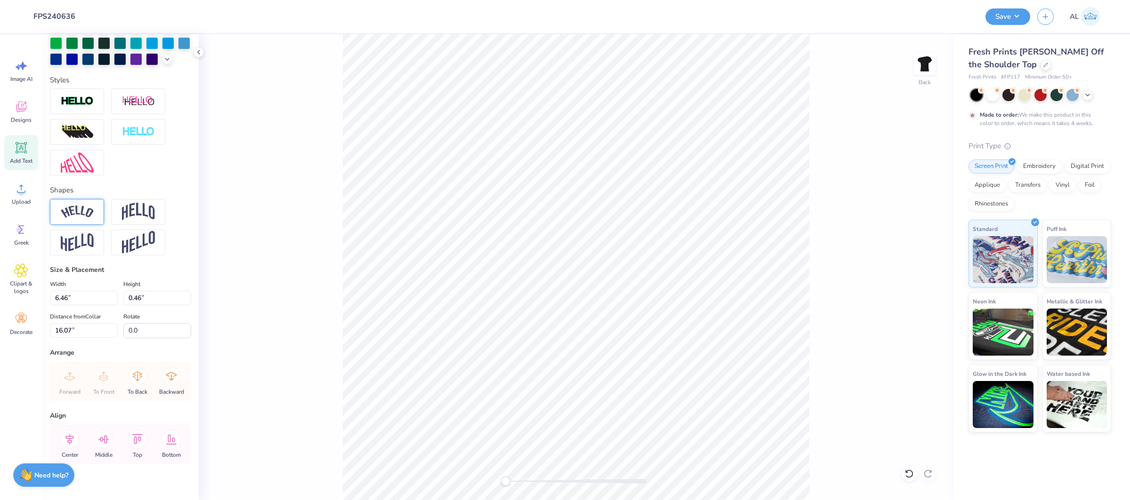
click at [94, 207] on div at bounding box center [77, 212] width 54 height 26
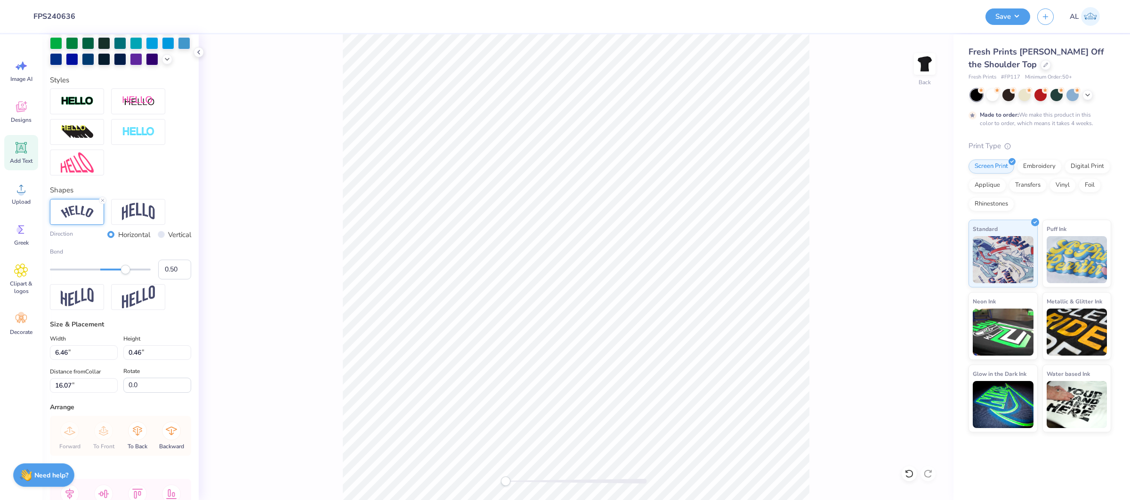
type input "-0.36"
click at [82, 268] on div at bounding box center [100, 269] width 101 height 9
type input "-0.44"
click at [78, 269] on div "Accessibility label" at bounding box center [77, 269] width 9 height 9
type input "-0.49"
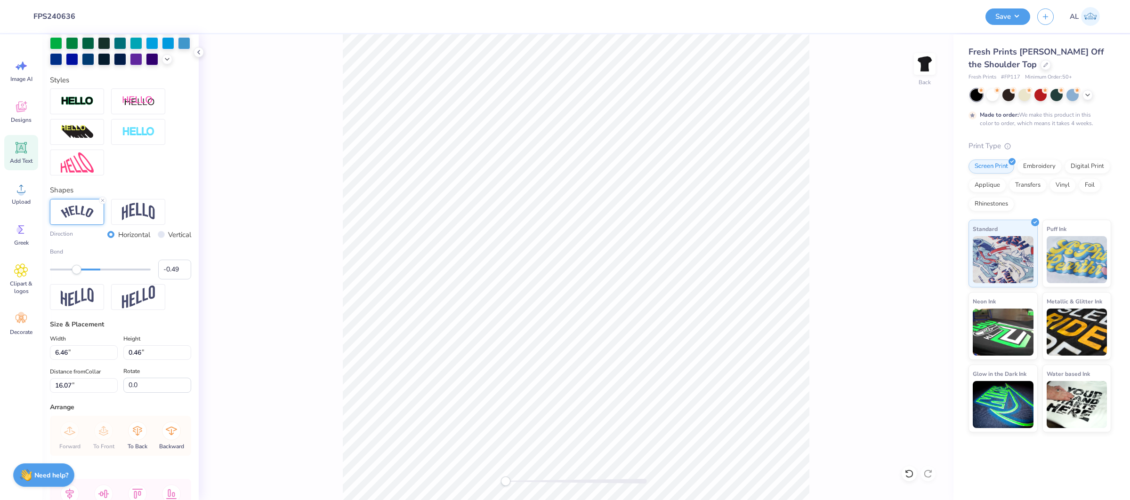
click at [76, 269] on div "Accessibility label" at bounding box center [76, 269] width 9 height 9
type input "-0.54"
click at [73, 269] on div "Accessibility label" at bounding box center [72, 269] width 9 height 9
type input "-0.63"
click at [69, 269] on div "Accessibility label" at bounding box center [68, 269] width 9 height 9
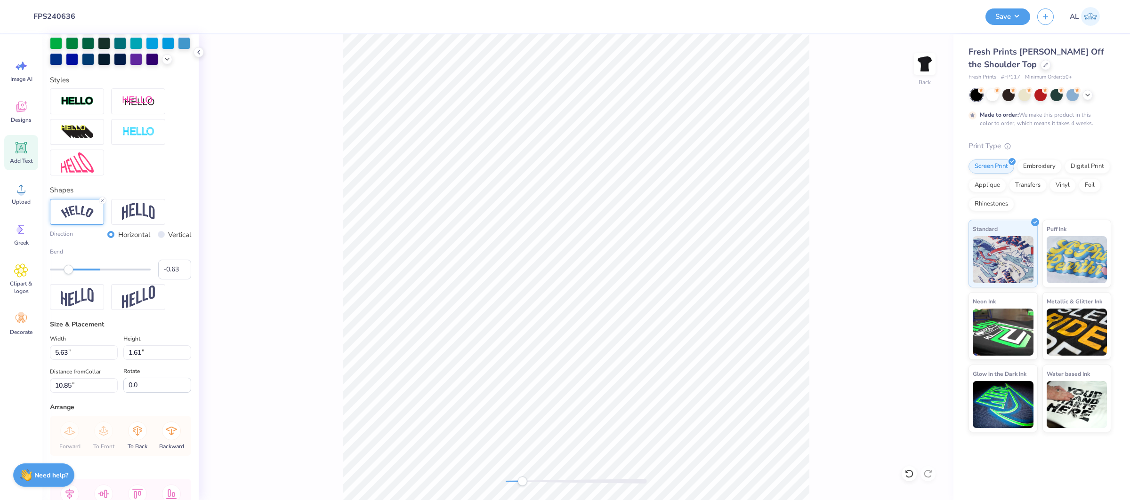
type input "5.63"
type input "1.61"
type input "10.85"
type input "5.58"
type input "1.59"
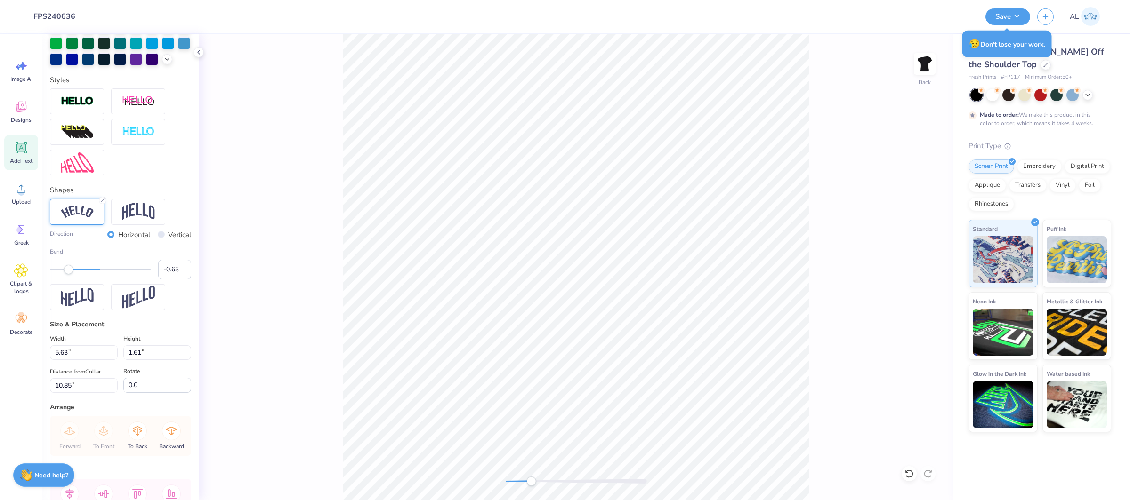
type input "10.87"
type input "-0.64"
click at [184, 274] on input "-0.64" at bounding box center [174, 270] width 33 height 20
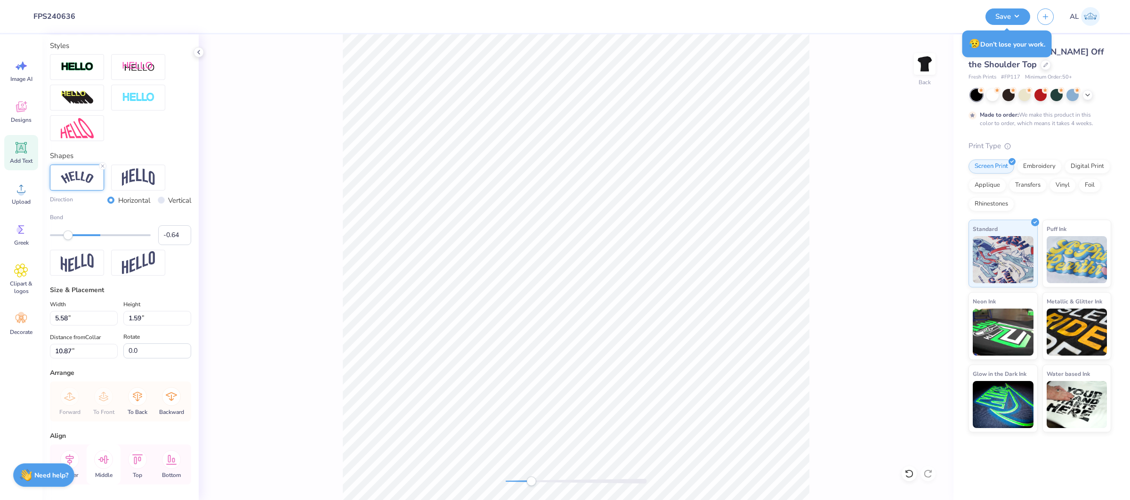
scroll to position [332, 0]
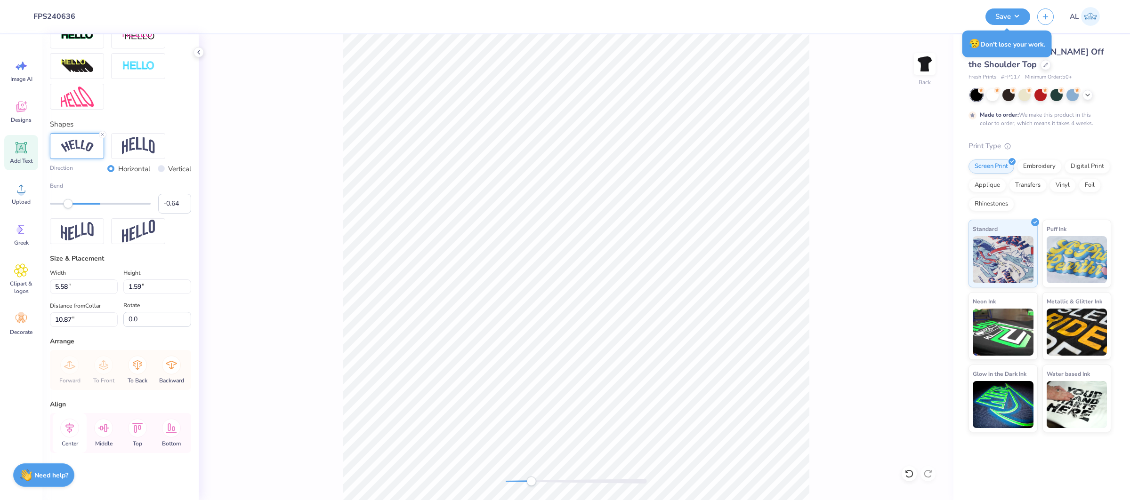
click at [68, 428] on icon at bounding box center [69, 428] width 19 height 19
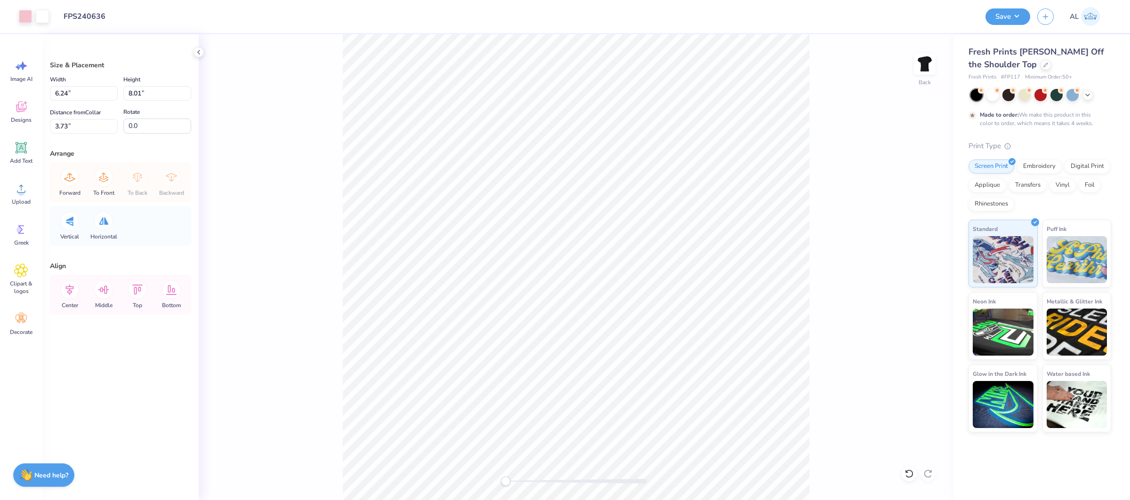
click at [257, 265] on div "Back" at bounding box center [576, 267] width 755 height 466
click at [230, 282] on div "Back" at bounding box center [576, 267] width 755 height 466
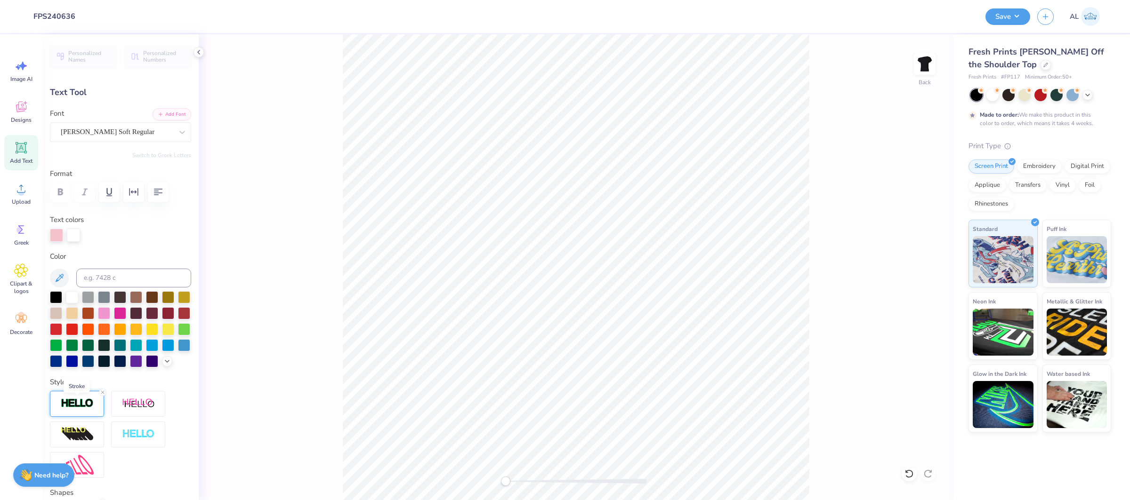
click at [69, 402] on img at bounding box center [77, 403] width 33 height 11
click at [304, 389] on div "Back" at bounding box center [576, 267] width 755 height 466
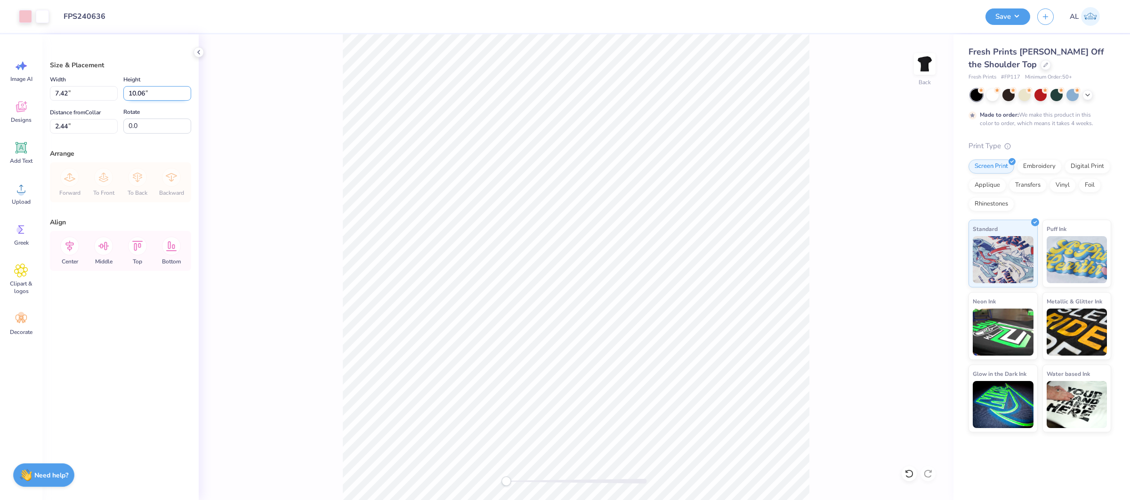
click at [140, 92] on input "10.06" at bounding box center [157, 93] width 68 height 15
type input "10"
type input "7.38"
type input "10.00"
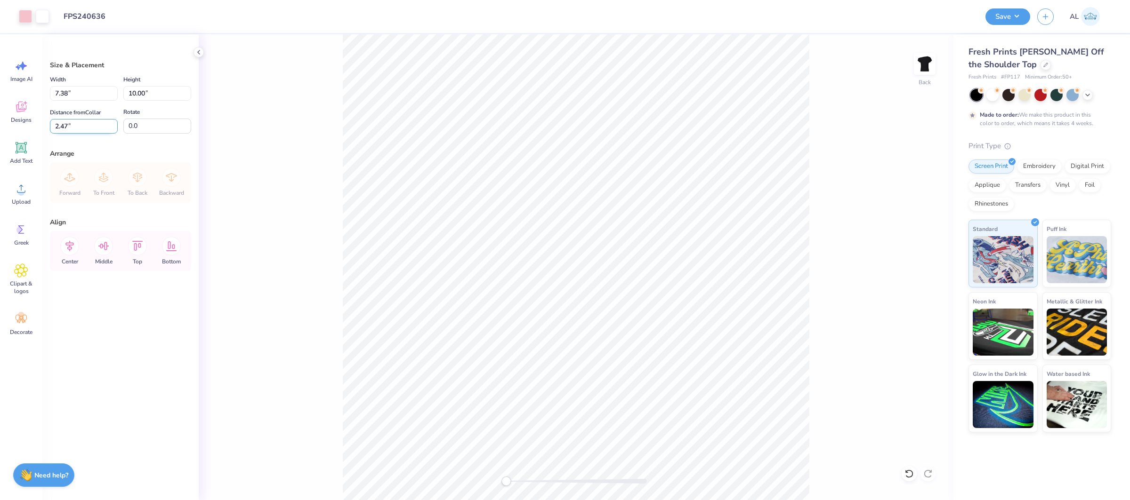
click at [67, 127] on input "2.47" at bounding box center [84, 126] width 68 height 15
type input "2.50"
click at [80, 250] on div "Center" at bounding box center [70, 251] width 34 height 40
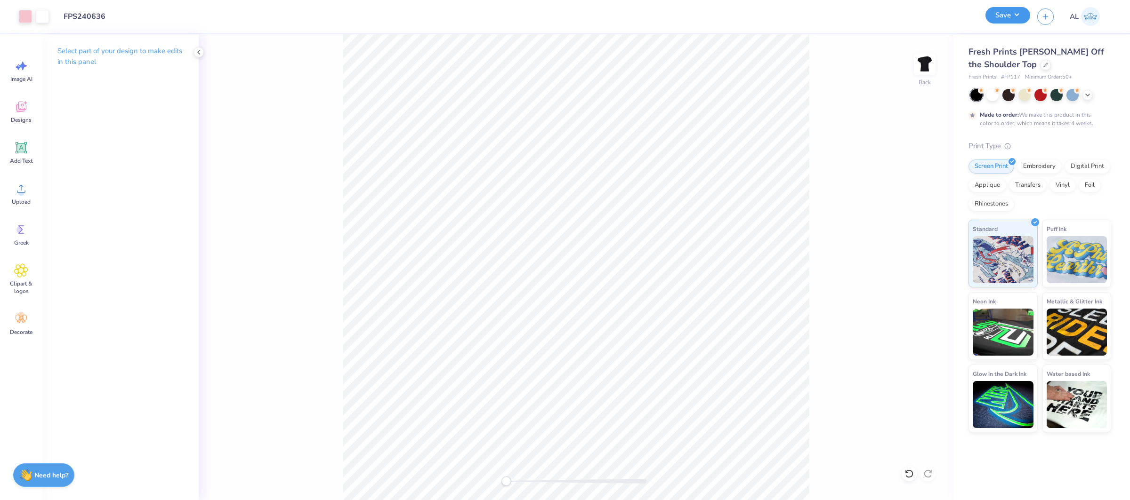
click at [992, 13] on button "Save" at bounding box center [1007, 15] width 45 height 16
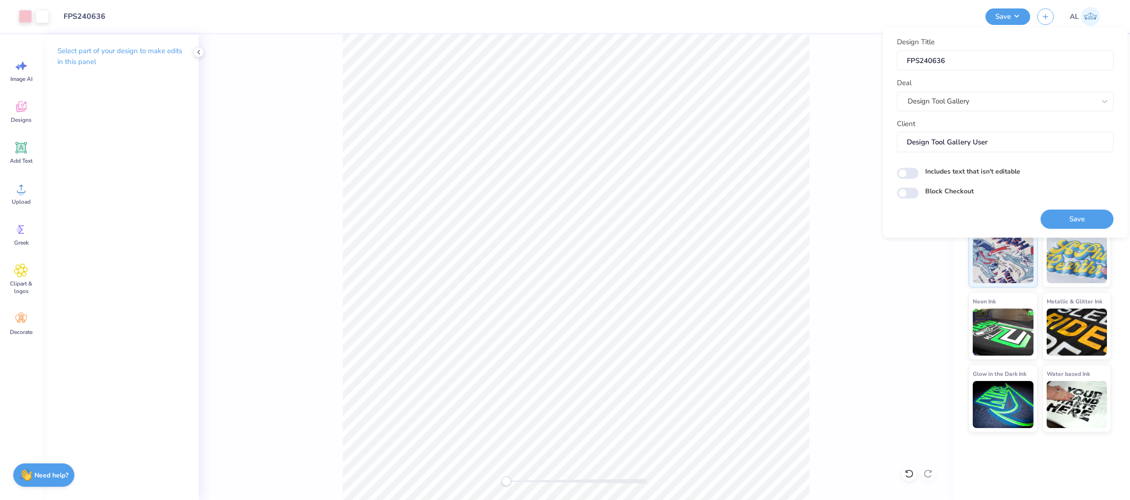
click at [1087, 215] on button "Save" at bounding box center [1076, 218] width 73 height 19
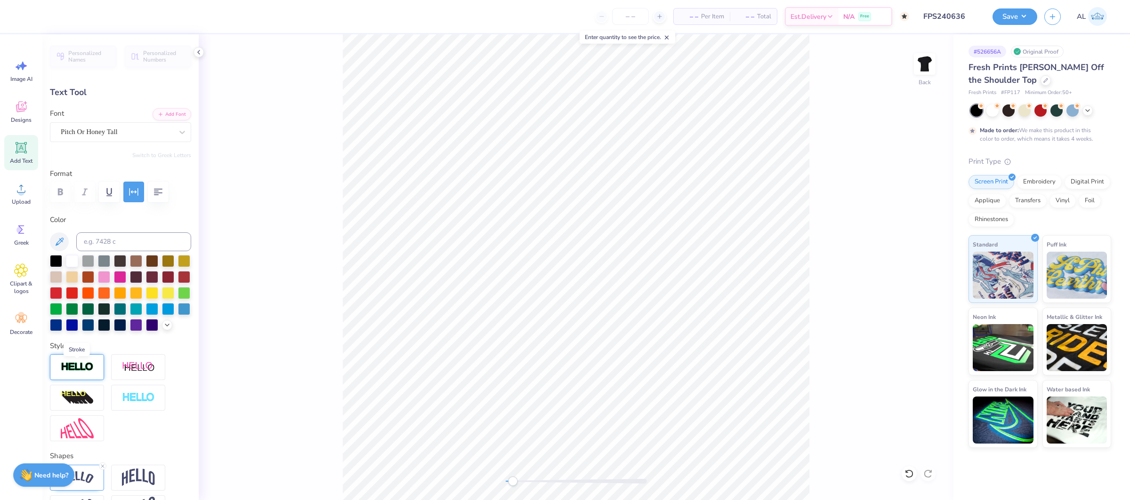
click at [73, 372] on img at bounding box center [77, 367] width 33 height 11
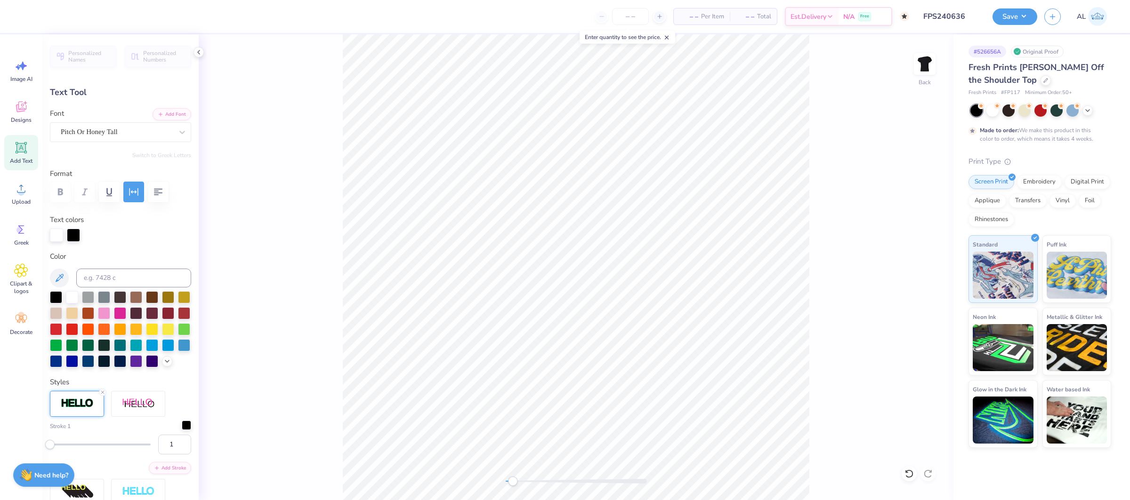
click at [188, 430] on div at bounding box center [186, 425] width 9 height 9
click at [68, 459] on div at bounding box center [67, 461] width 9 height 9
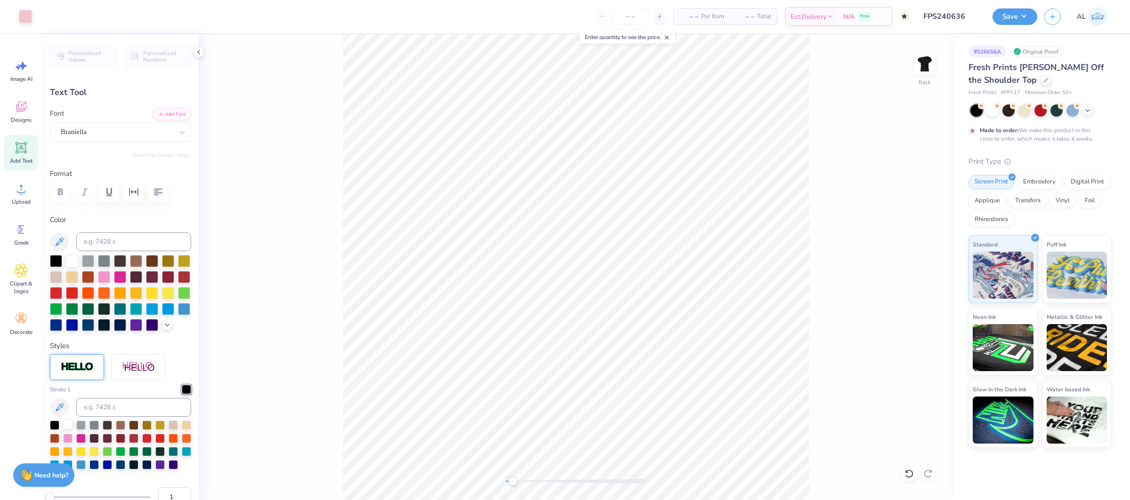
type input "1.50"
type input "0.42"
type input "5.53"
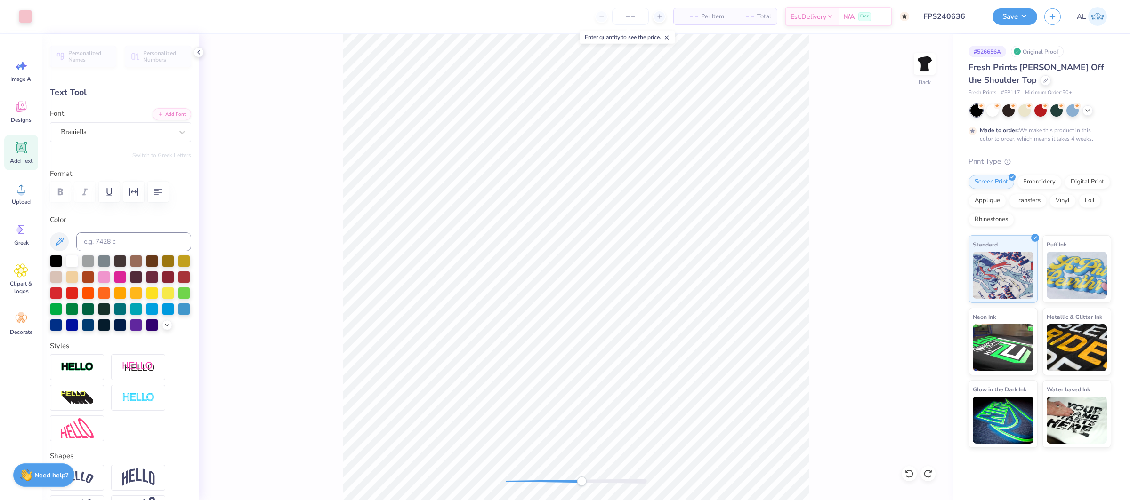
type input "1.64"
type input "0.36"
type input "5.19"
click at [85, 372] on img at bounding box center [77, 367] width 33 height 11
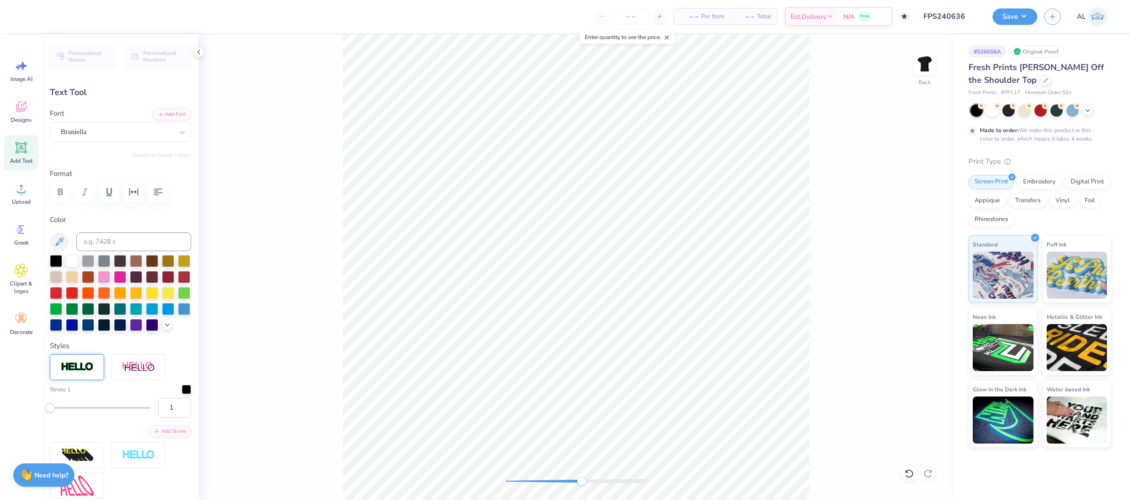
type input "1.50"
type input "0.42"
type input "5.53"
click at [73, 361] on div at bounding box center [77, 367] width 54 height 26
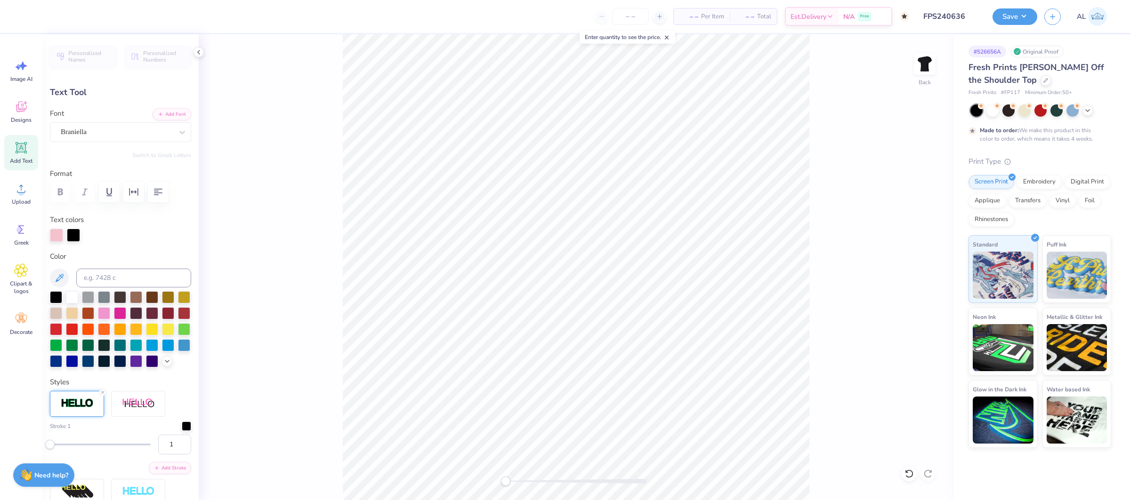
click at [468, 482] on div "Back" at bounding box center [576, 267] width 755 height 466
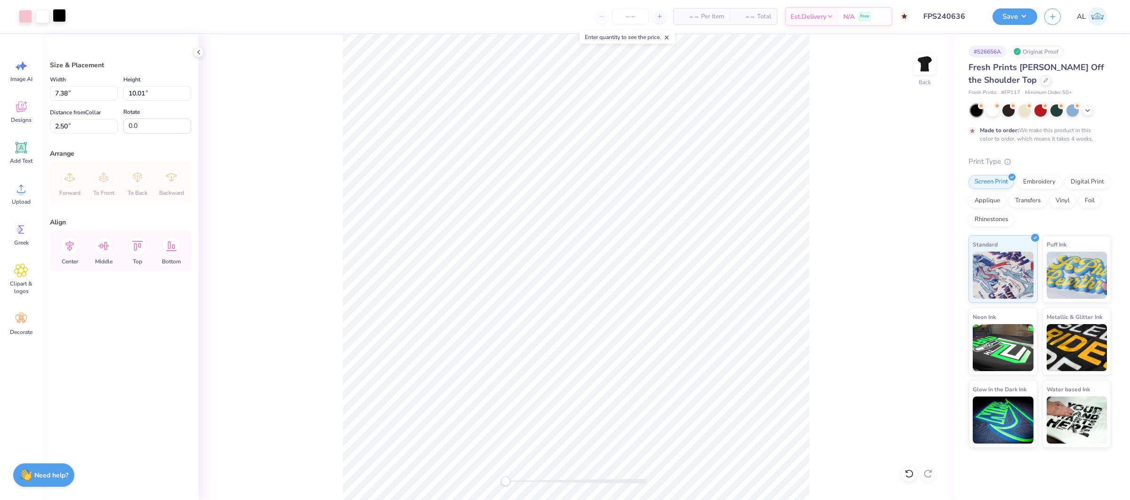
click at [61, 18] on div at bounding box center [59, 15] width 13 height 13
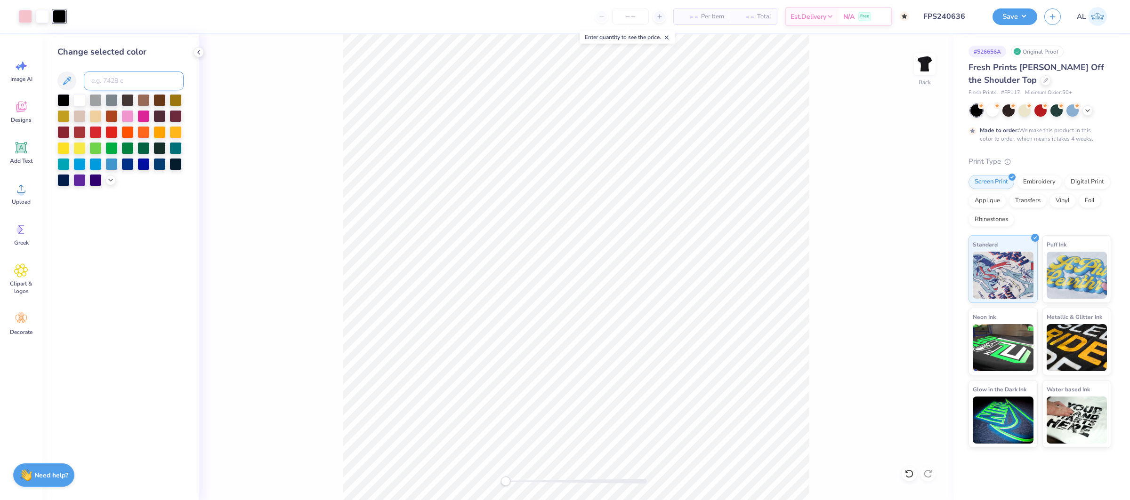
click at [129, 83] on input at bounding box center [134, 81] width 100 height 19
type input "699"
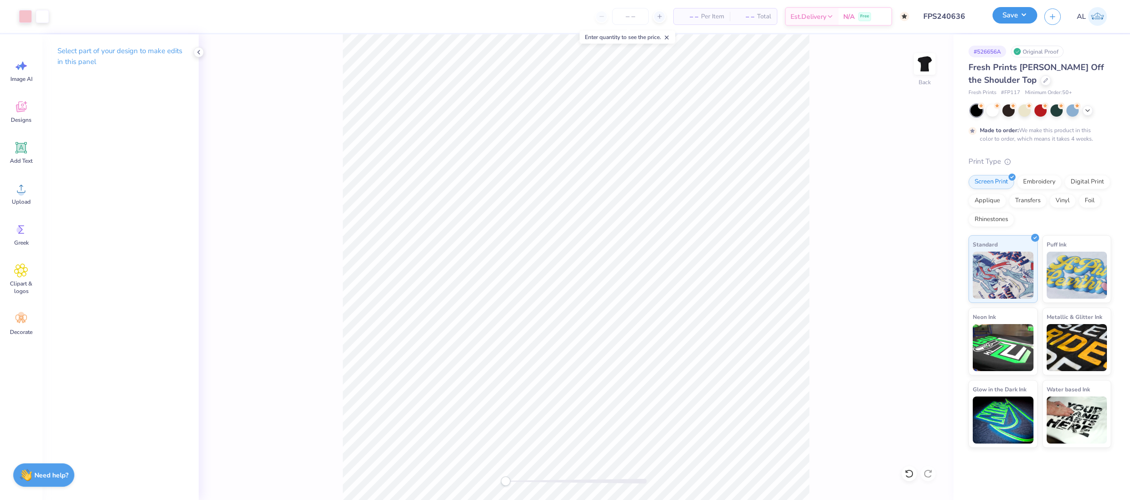
click at [1017, 19] on button "Save" at bounding box center [1014, 15] width 45 height 16
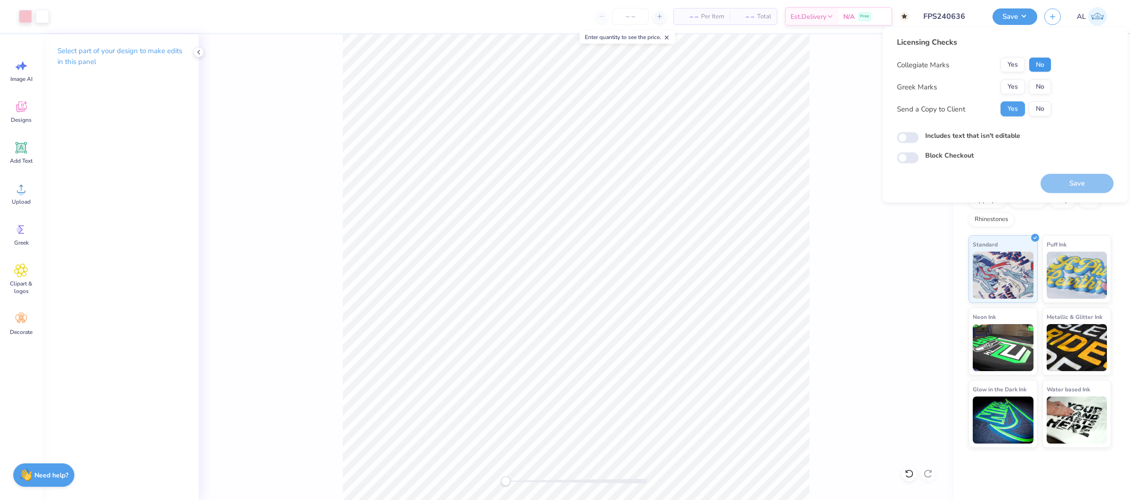
click at [1038, 61] on button "No" at bounding box center [1040, 64] width 23 height 15
click at [1011, 82] on button "Yes" at bounding box center [1012, 87] width 24 height 15
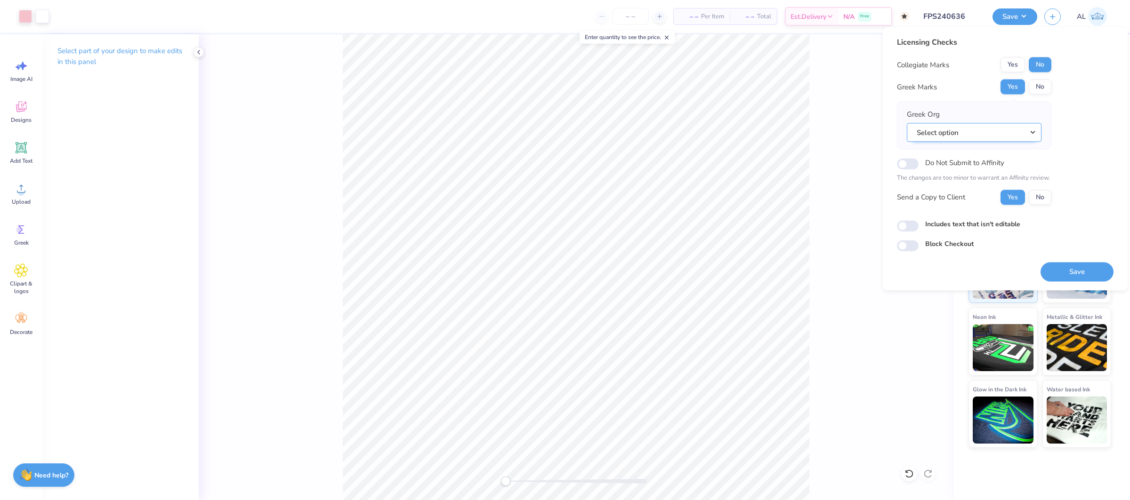
click at [982, 133] on button "Select option" at bounding box center [974, 132] width 135 height 19
click at [982, 200] on link "Chi Omega" at bounding box center [973, 199] width 127 height 16
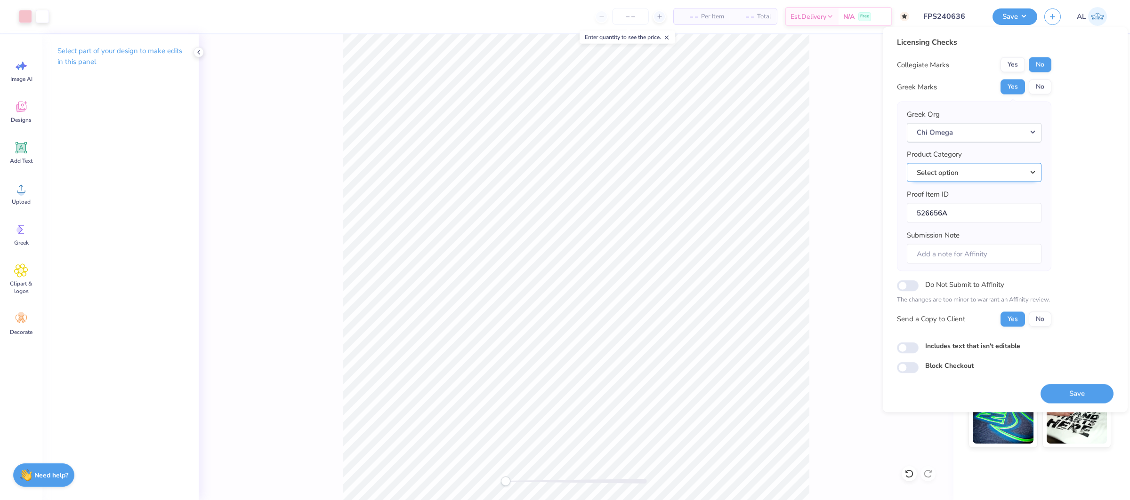
click at [987, 167] on button "Select option" at bounding box center [974, 172] width 135 height 19
click at [988, 275] on link "Short sleeve t-shirts" at bounding box center [973, 283] width 127 height 16
click at [1081, 393] on button "Save" at bounding box center [1076, 393] width 73 height 19
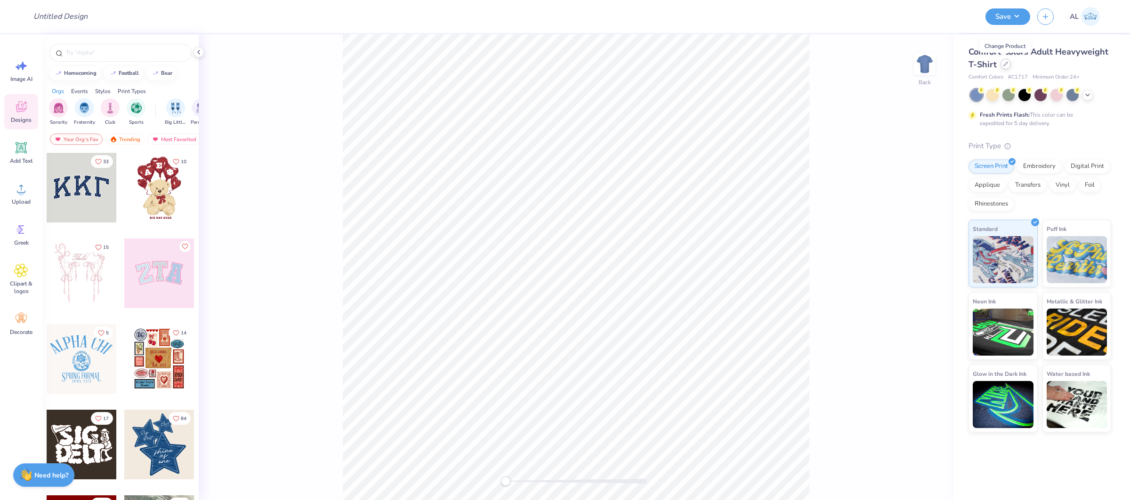
click at [1004, 64] on icon at bounding box center [1005, 64] width 5 height 5
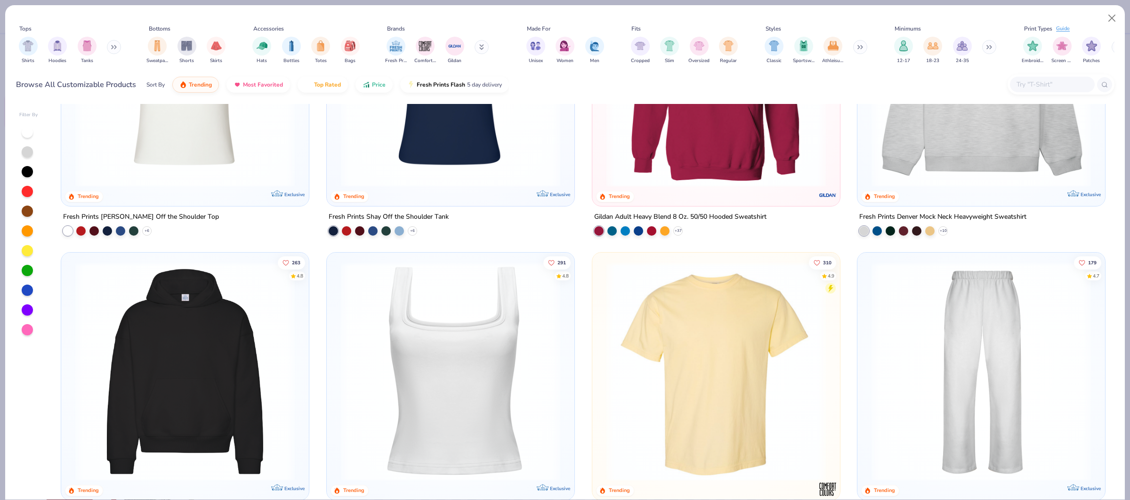
scroll to position [168, 0]
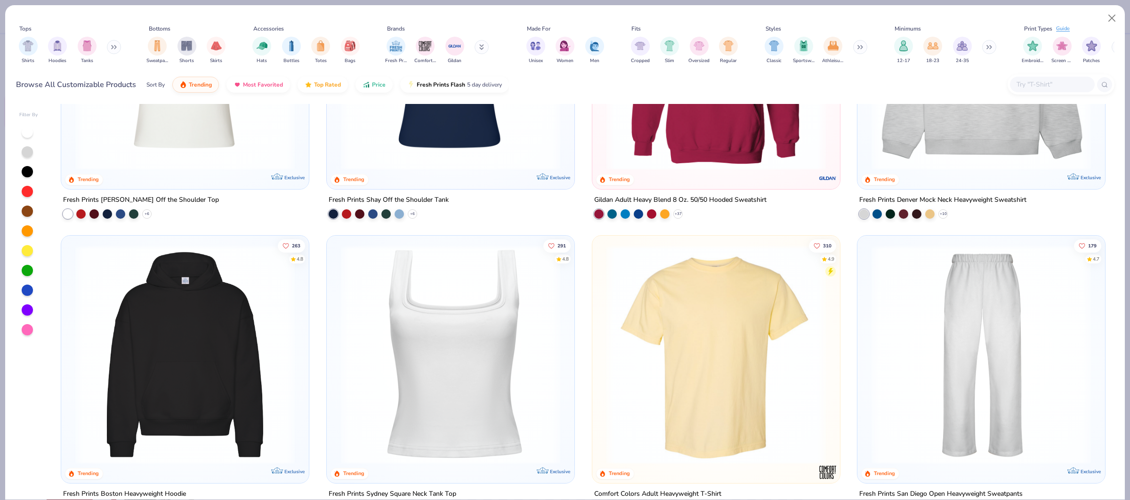
click at [190, 289] on img at bounding box center [185, 354] width 229 height 219
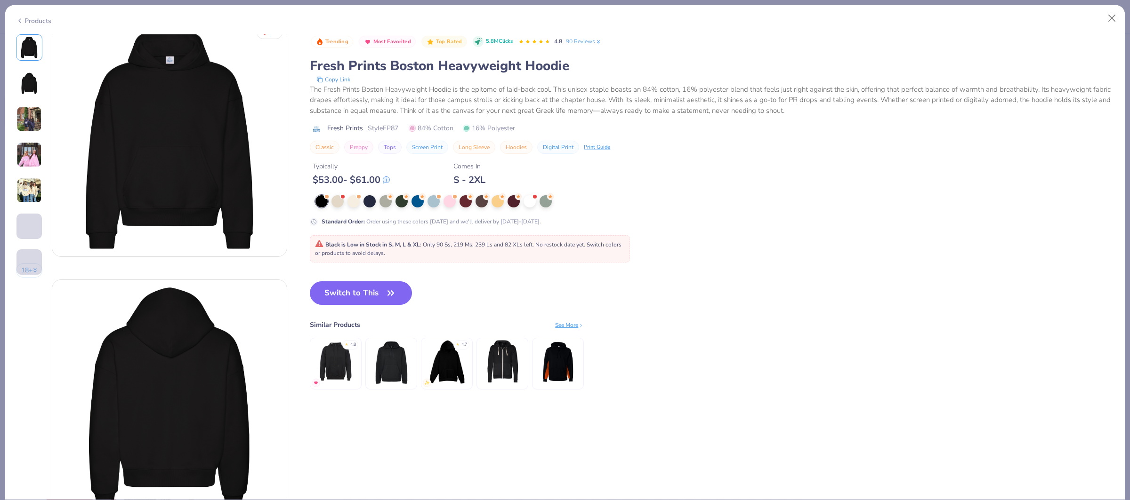
scroll to position [12, 0]
click at [47, 22] on div "Products" at bounding box center [33, 21] width 35 height 10
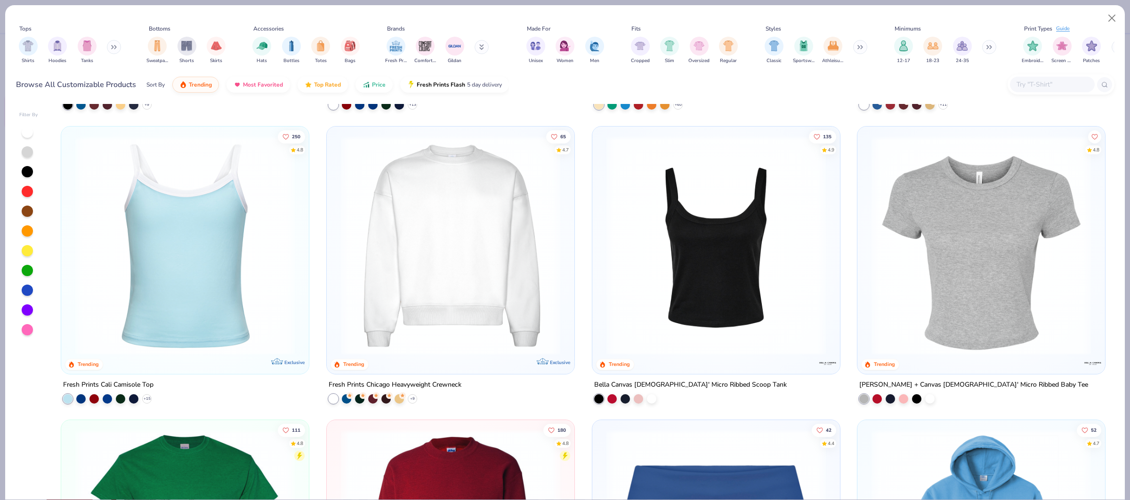
scroll to position [572, 0]
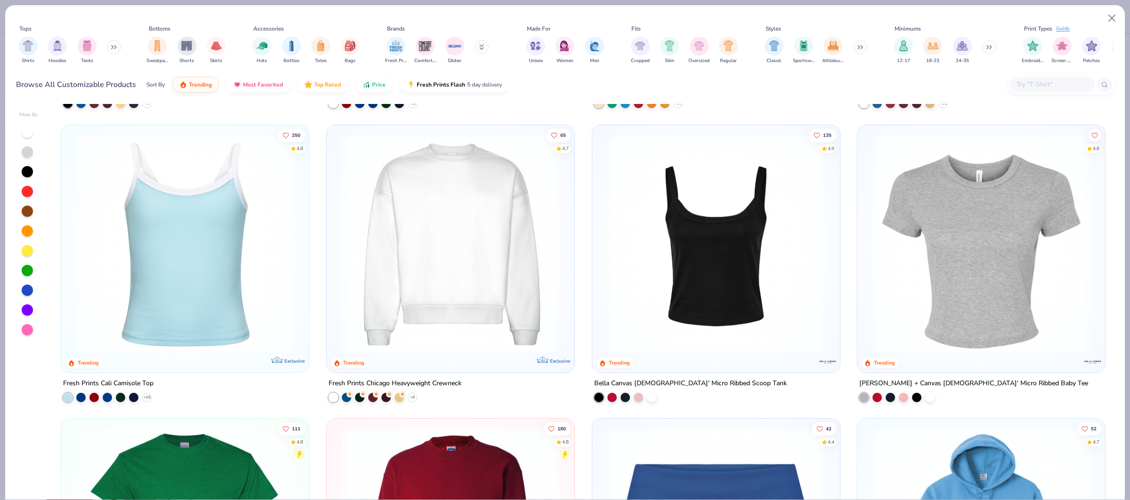
click at [451, 286] on img at bounding box center [450, 243] width 229 height 219
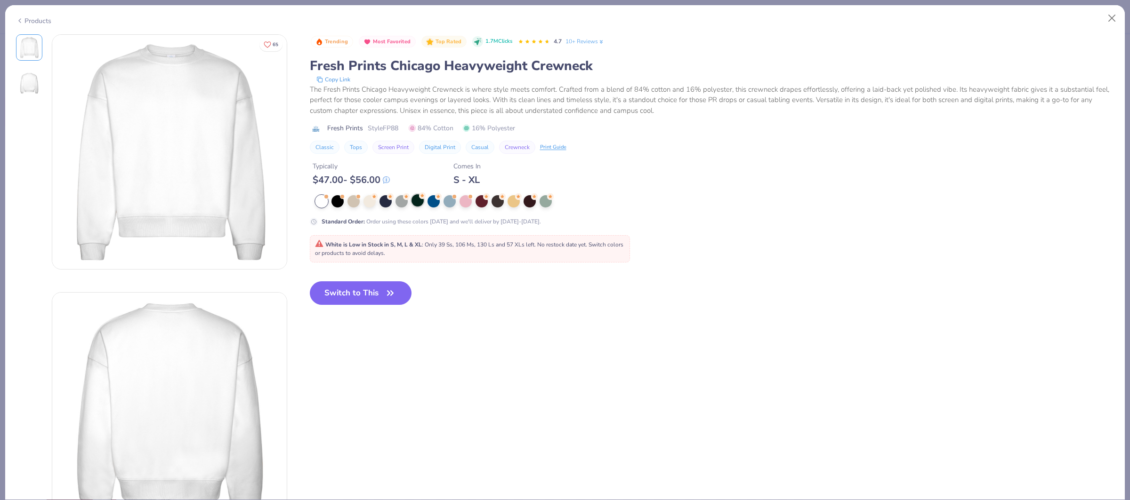
click at [417, 207] on div at bounding box center [417, 200] width 12 height 12
